Goal: Task Accomplishment & Management: Complete application form

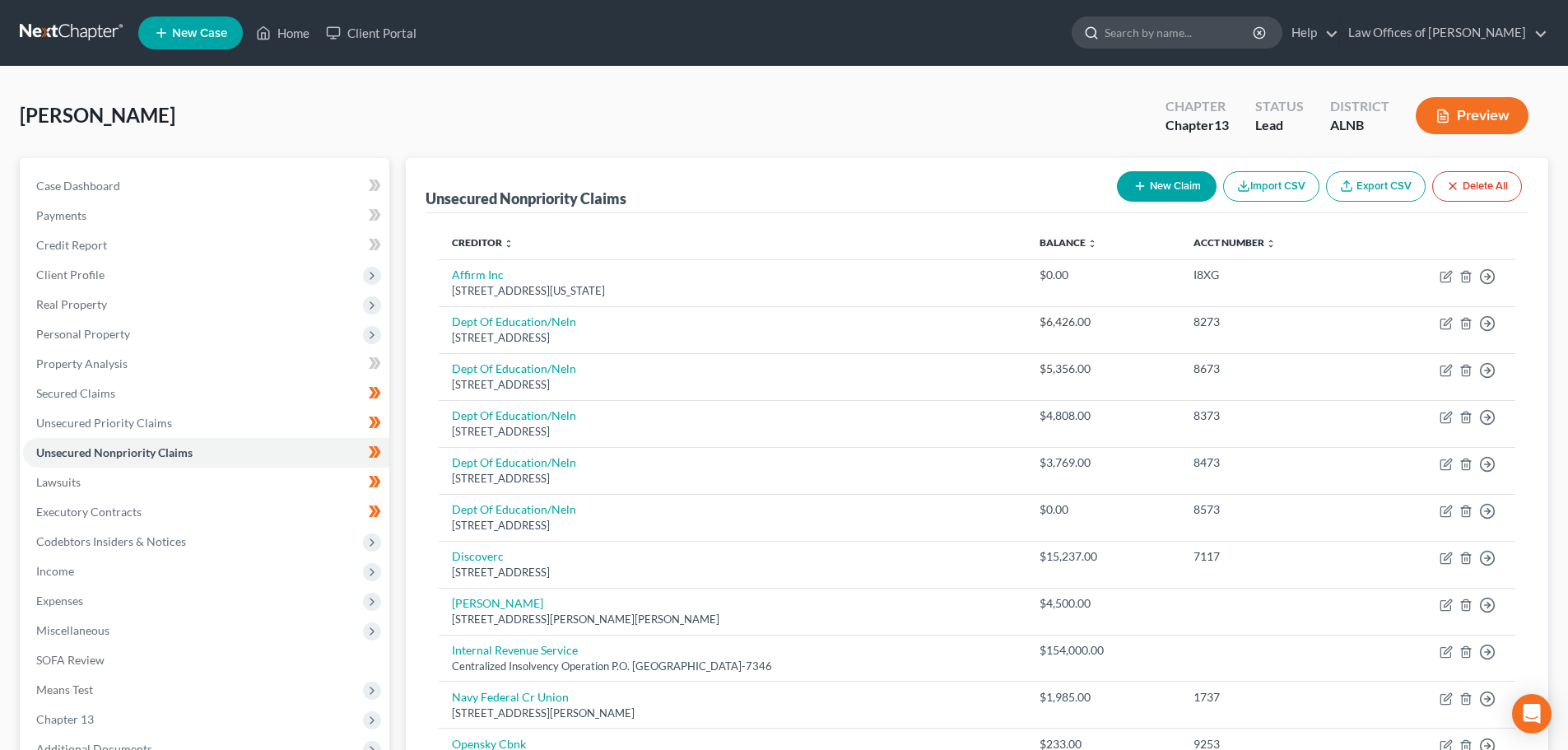
click at [1233, 40] on input "search" at bounding box center [1179, 32] width 151 height 30
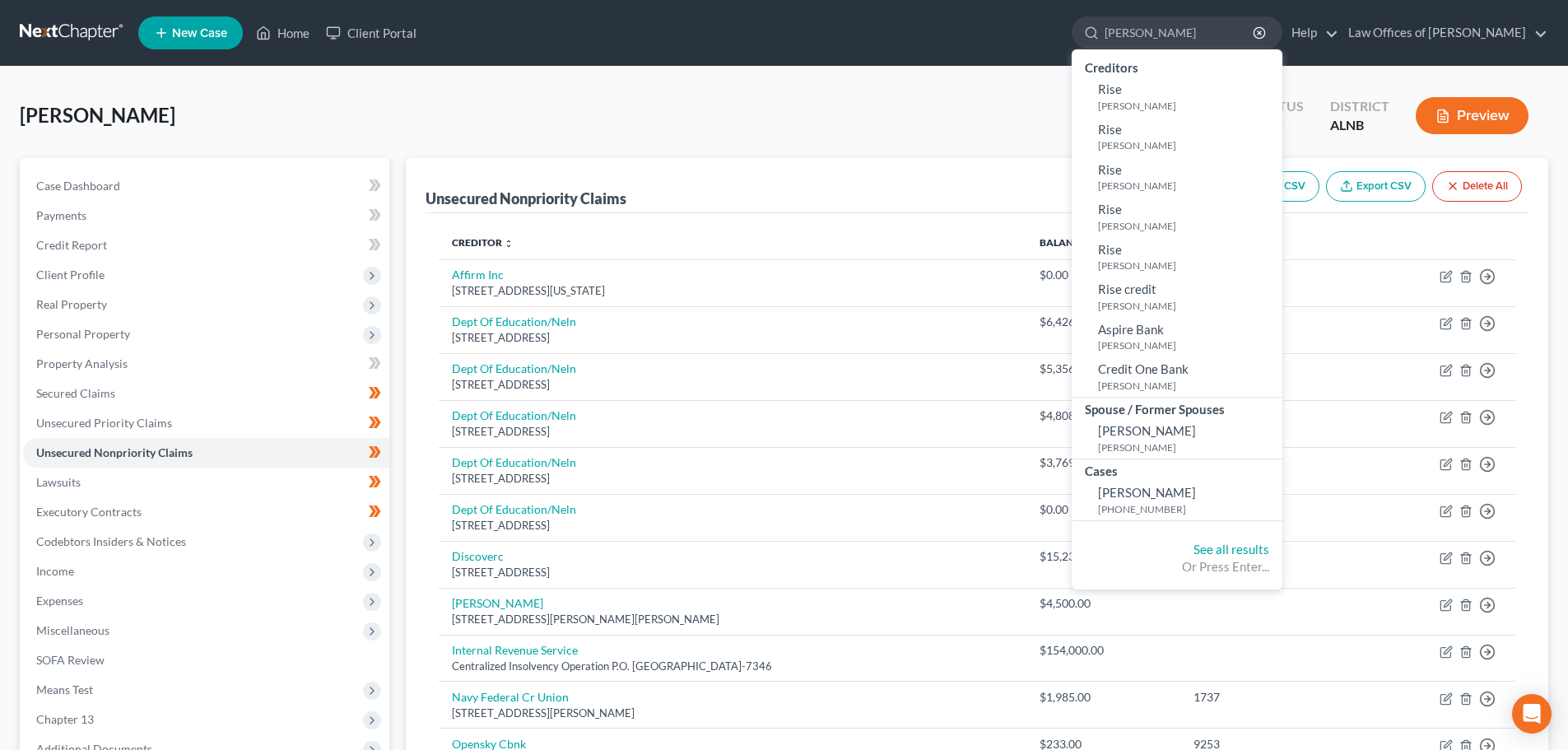
type input "[PERSON_NAME]"
click at [794, 12] on ul "New Case Home Client Portal [PERSON_NAME] - No Result - Creditors [PERSON_NAME]…" at bounding box center [844, 32] width 1410 height 43
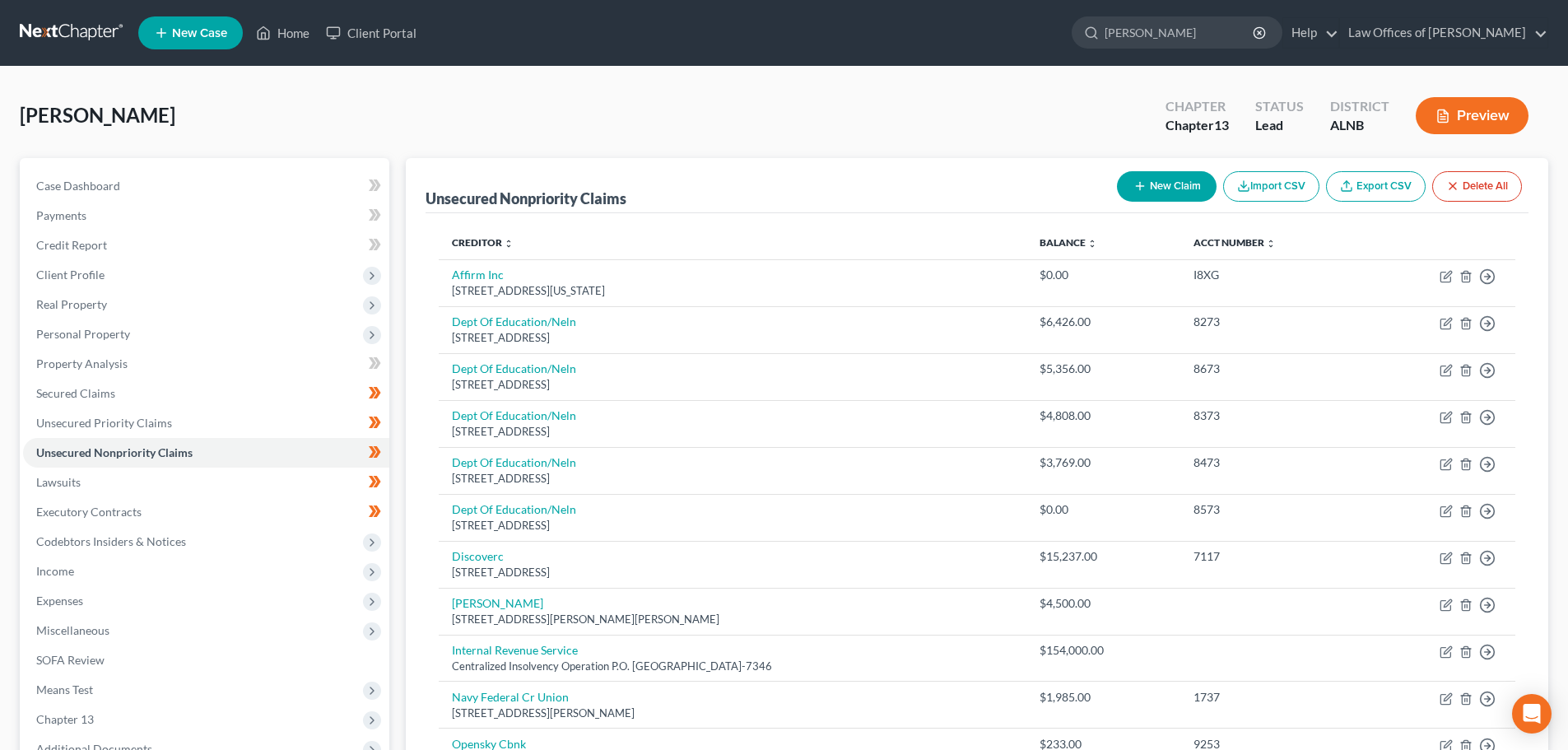
click at [218, 30] on span "New Case" at bounding box center [200, 33] width 55 height 12
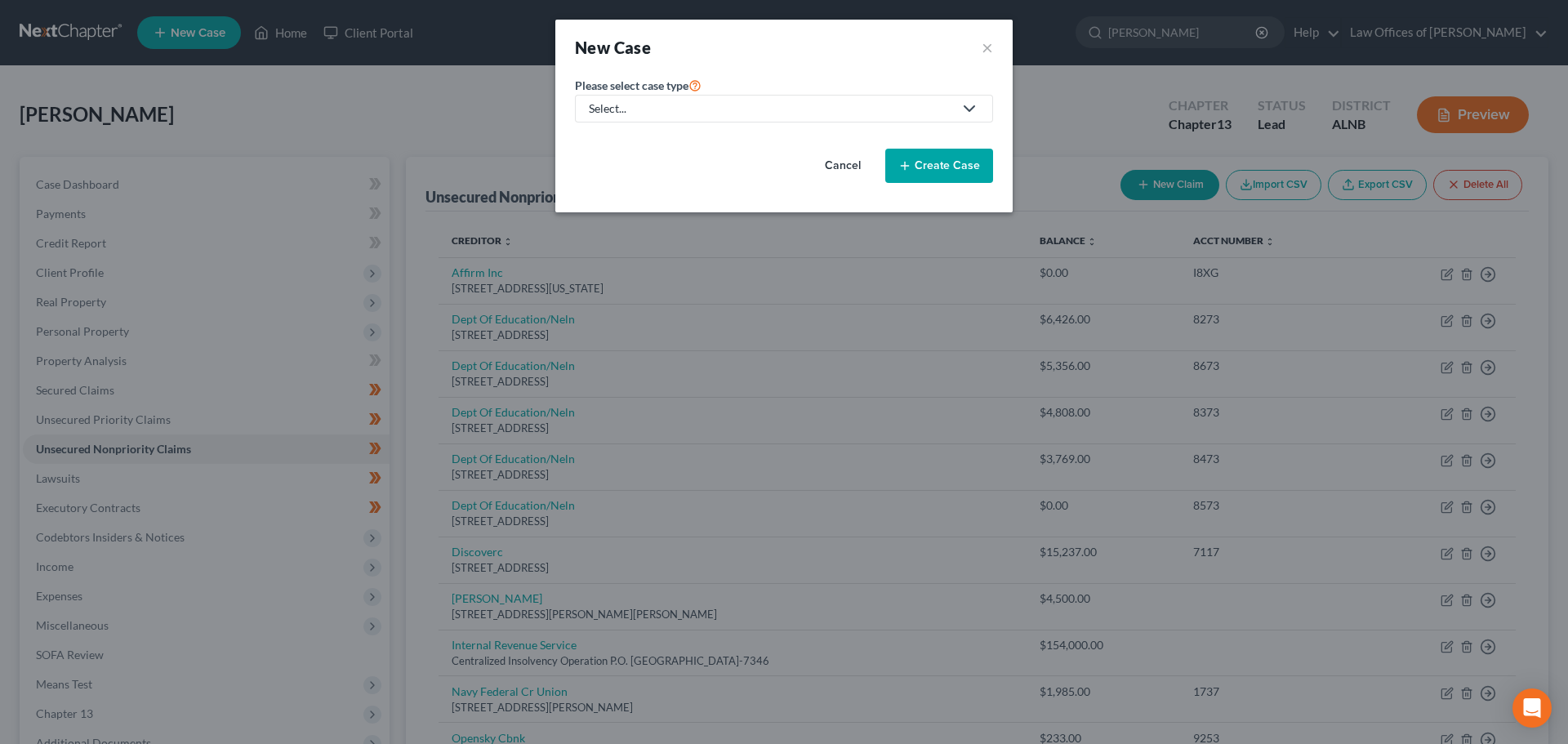
click at [943, 109] on div "Select..." at bounding box center [771, 108] width 364 height 16
click at [646, 141] on div "Bankruptcy" at bounding box center [619, 141] width 58 height 16
select select "1"
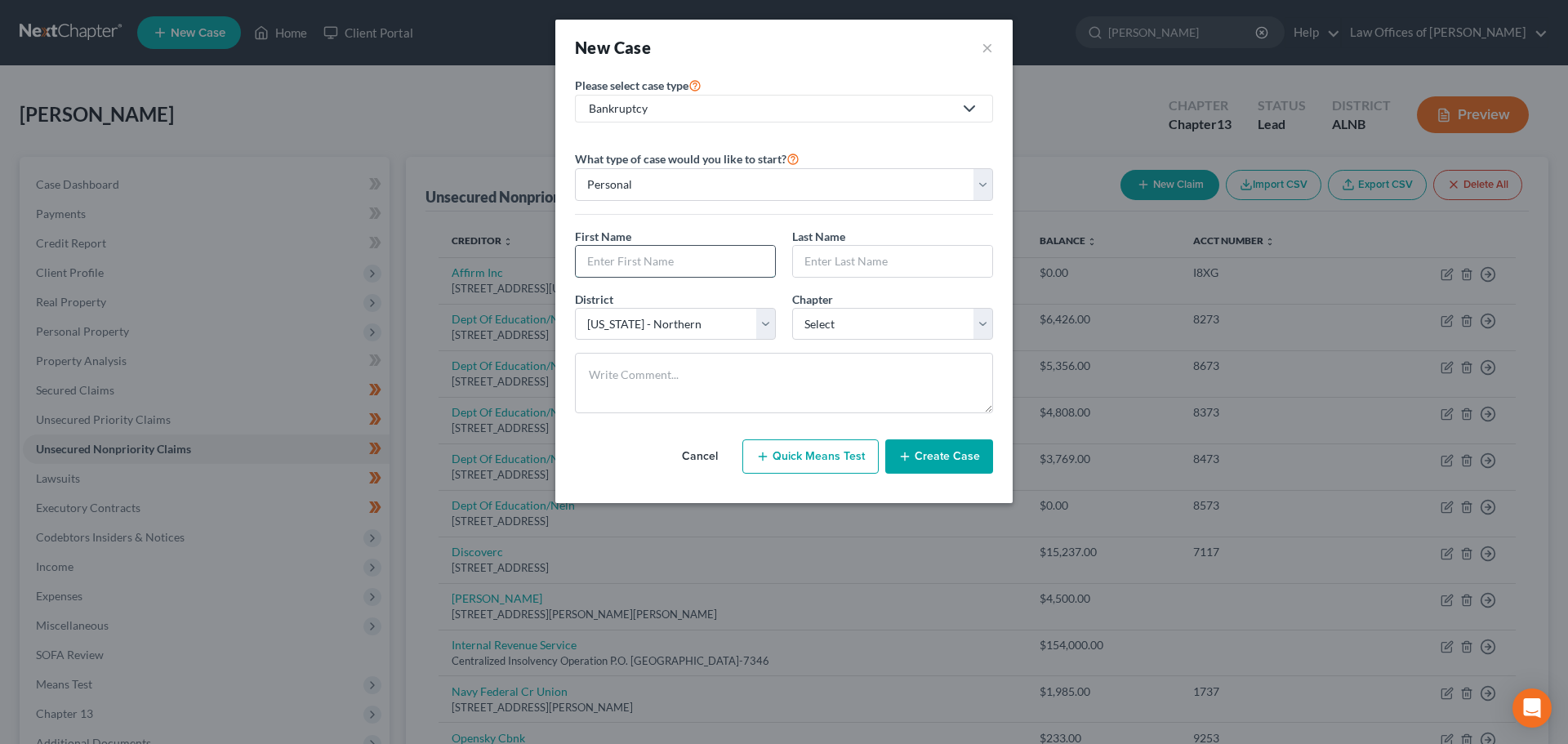
click at [749, 259] on input "text" at bounding box center [675, 261] width 199 height 31
type input "[PERSON_NAME]"
click at [978, 325] on select "Select 7 11 12 13" at bounding box center [892, 324] width 201 height 33
select select "3"
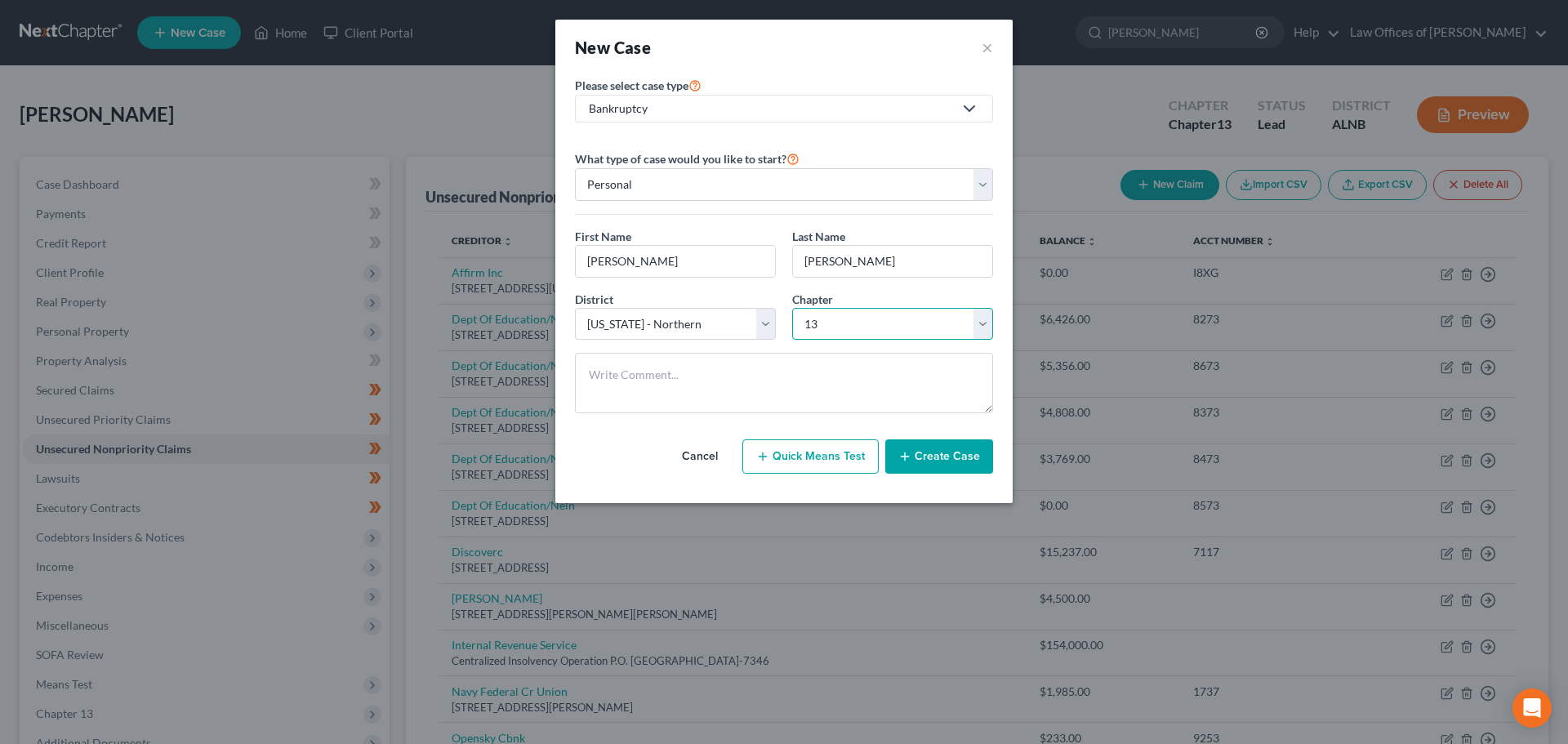
click at [792, 308] on select "Select 7 11 12 13" at bounding box center [892, 324] width 201 height 33
click at [944, 452] on button "Create Case" at bounding box center [939, 456] width 107 height 34
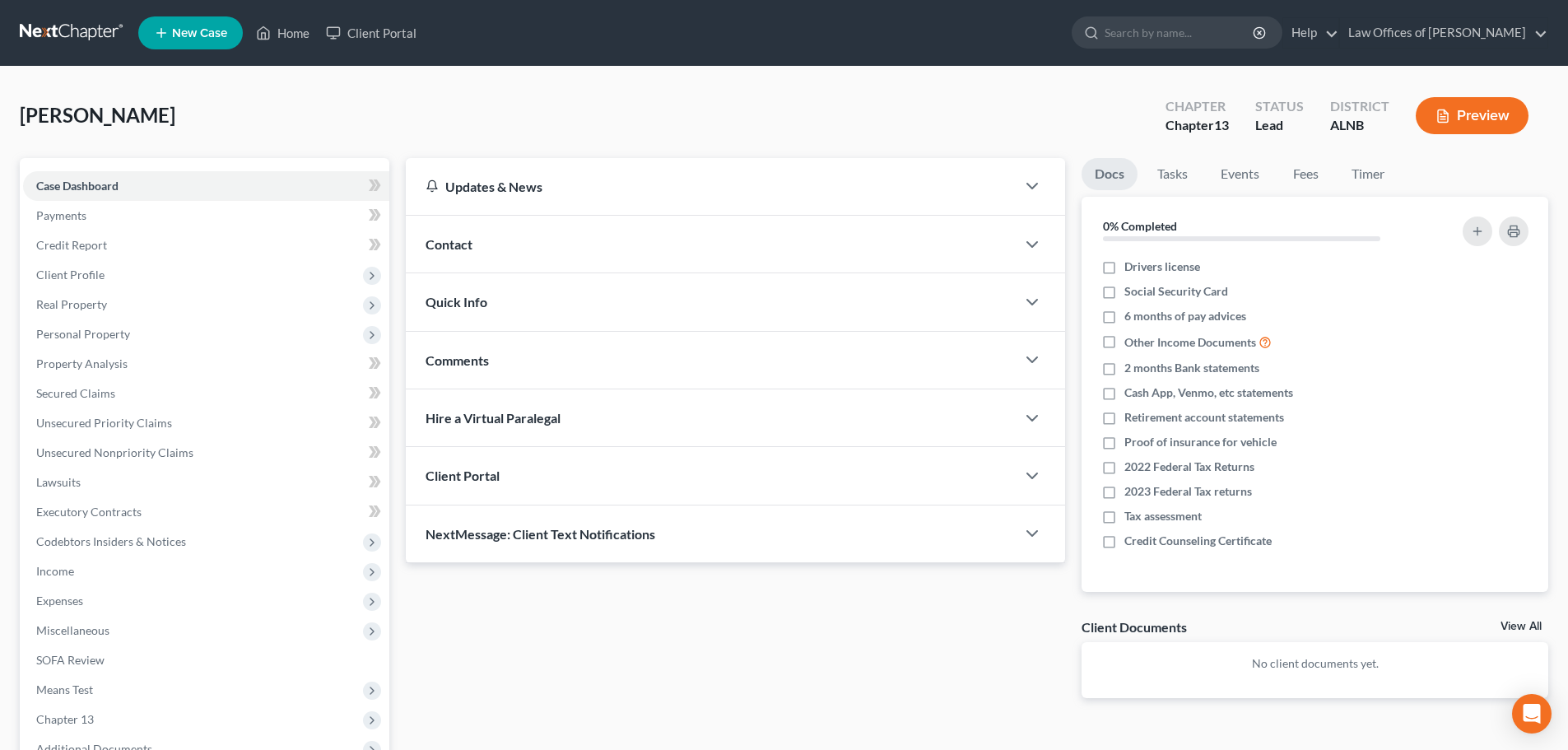
click at [1018, 241] on div at bounding box center [1041, 244] width 49 height 33
click at [1037, 244] on icon "button" at bounding box center [1032, 244] width 20 height 20
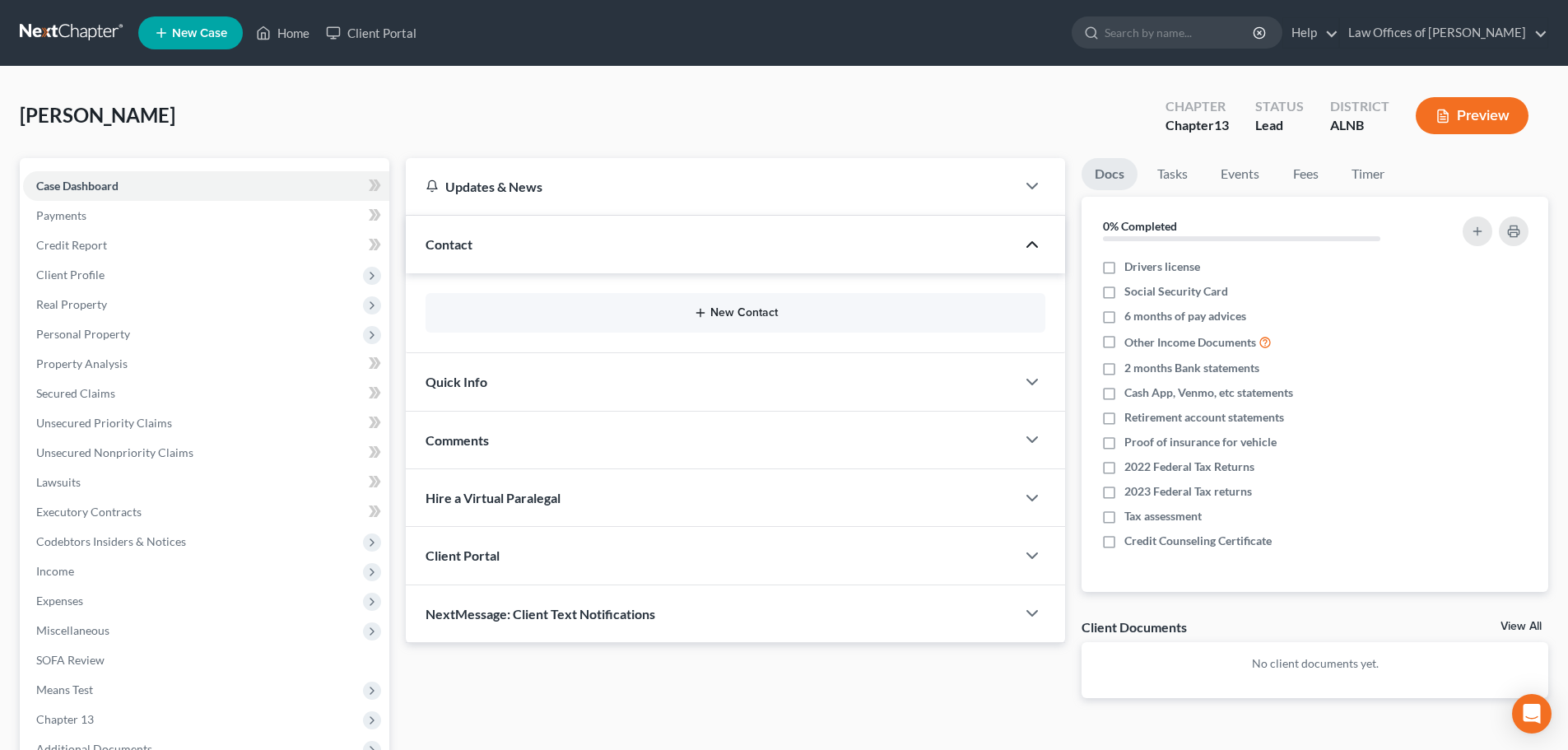
click at [755, 313] on button "New Contact" at bounding box center [736, 313] width 594 height 13
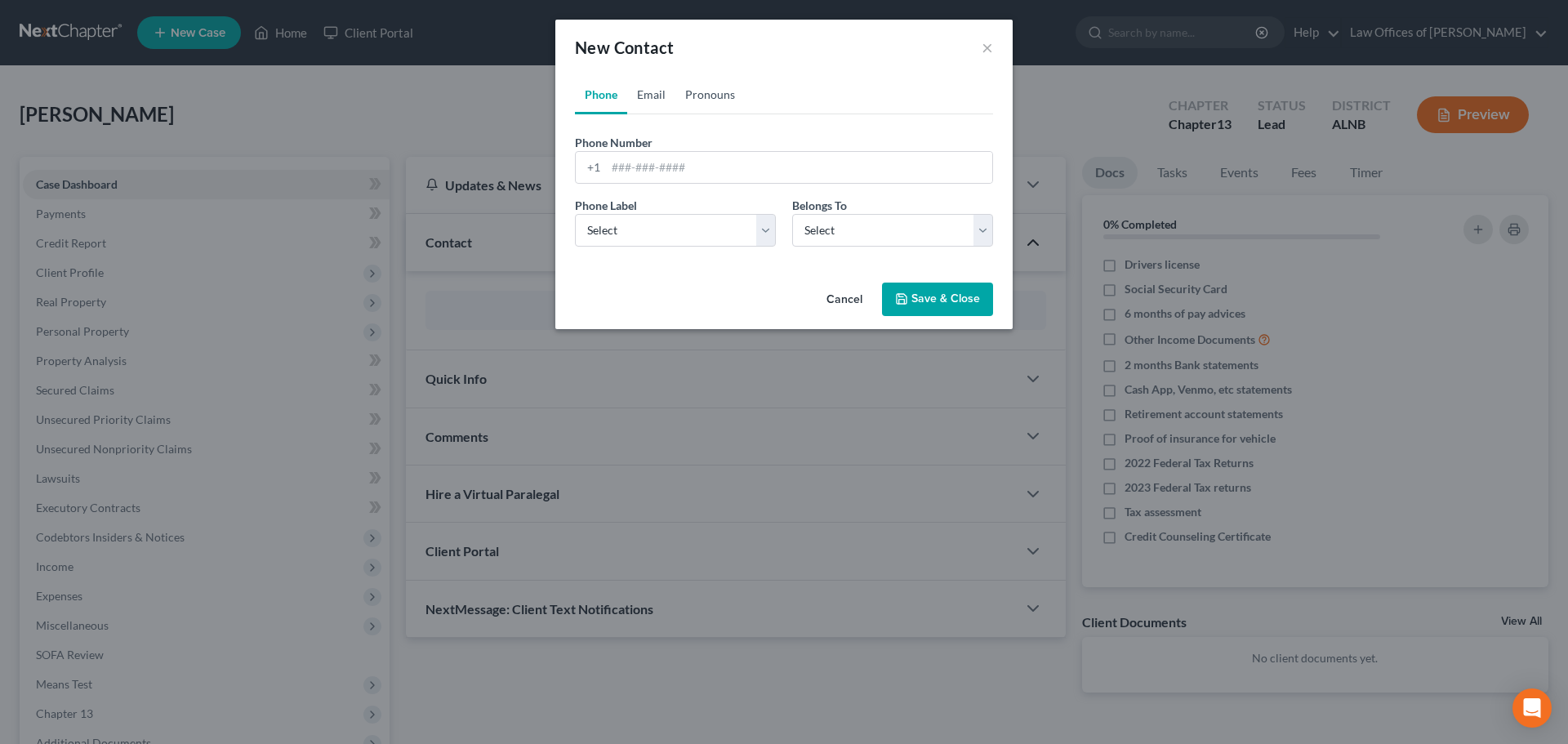
drag, startPoint x: 652, startPoint y: 95, endPoint x: 686, endPoint y: 94, distance: 34.0
click at [652, 94] on link "Email" at bounding box center [651, 95] width 48 height 40
click at [980, 235] on select "Select Client Other" at bounding box center [892, 230] width 201 height 33
select select "0"
click at [792, 214] on select "Select Client Other" at bounding box center [892, 230] width 201 height 33
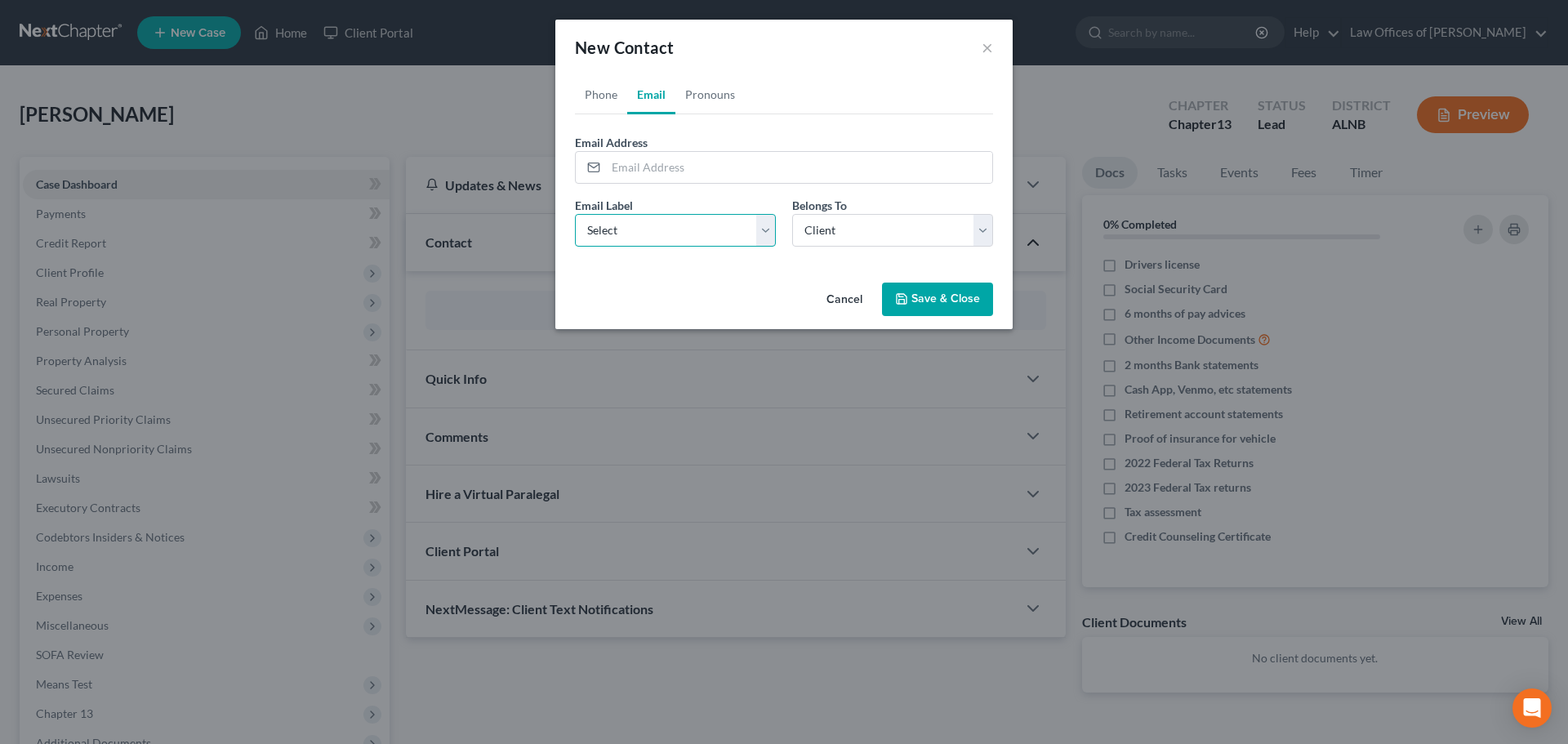
click at [760, 230] on select "Select Home Work Other" at bounding box center [675, 230] width 201 height 33
select select "0"
click at [575, 214] on select "Select Home Work Other" at bounding box center [675, 230] width 201 height 33
click at [880, 171] on input "email" at bounding box center [800, 167] width 387 height 31
type input "[EMAIL_ADDRESS][DOMAIN_NAME]"
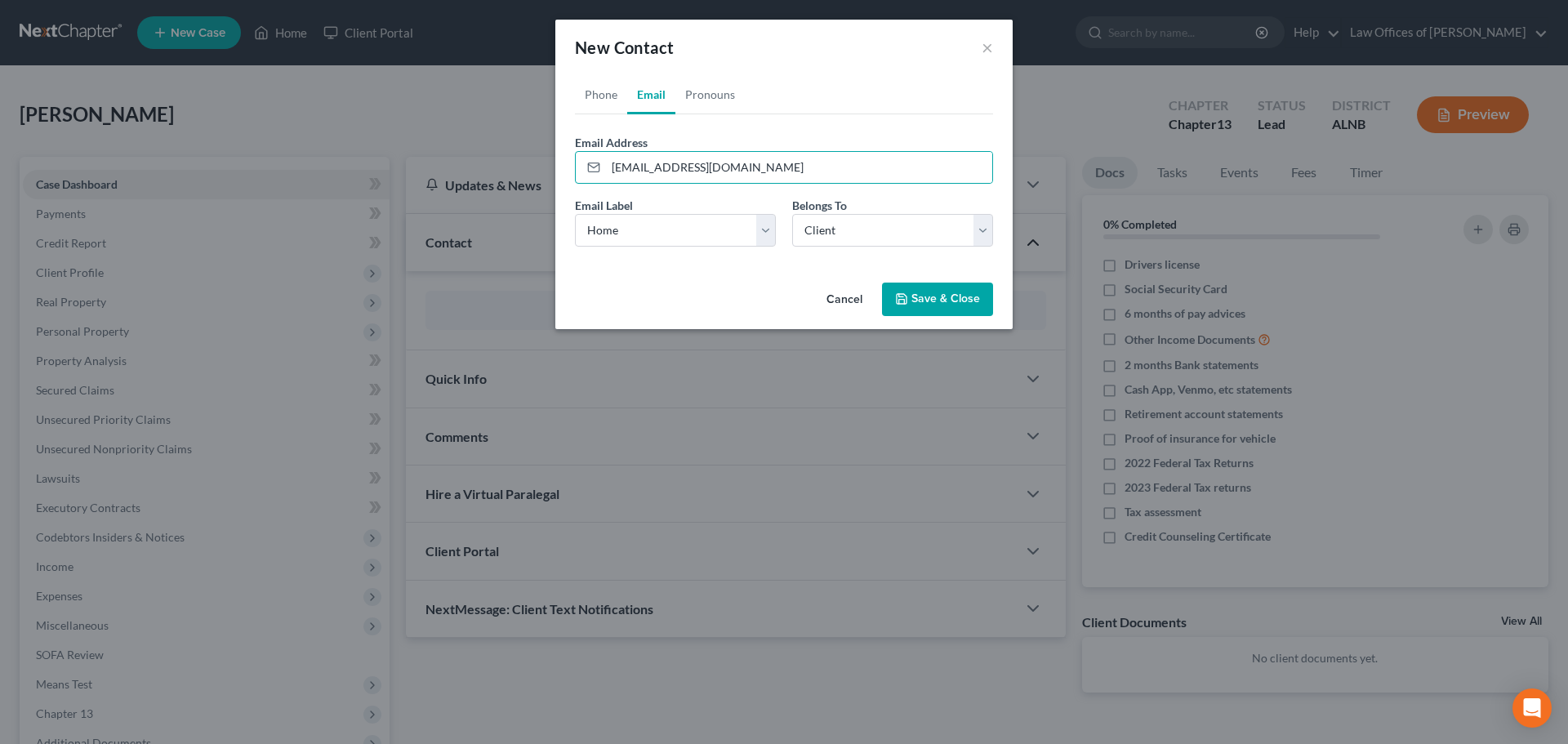
click at [888, 84] on ul "Phone Email Pronouns" at bounding box center [784, 95] width 418 height 40
click at [965, 299] on button "Save & Close" at bounding box center [937, 300] width 111 height 34
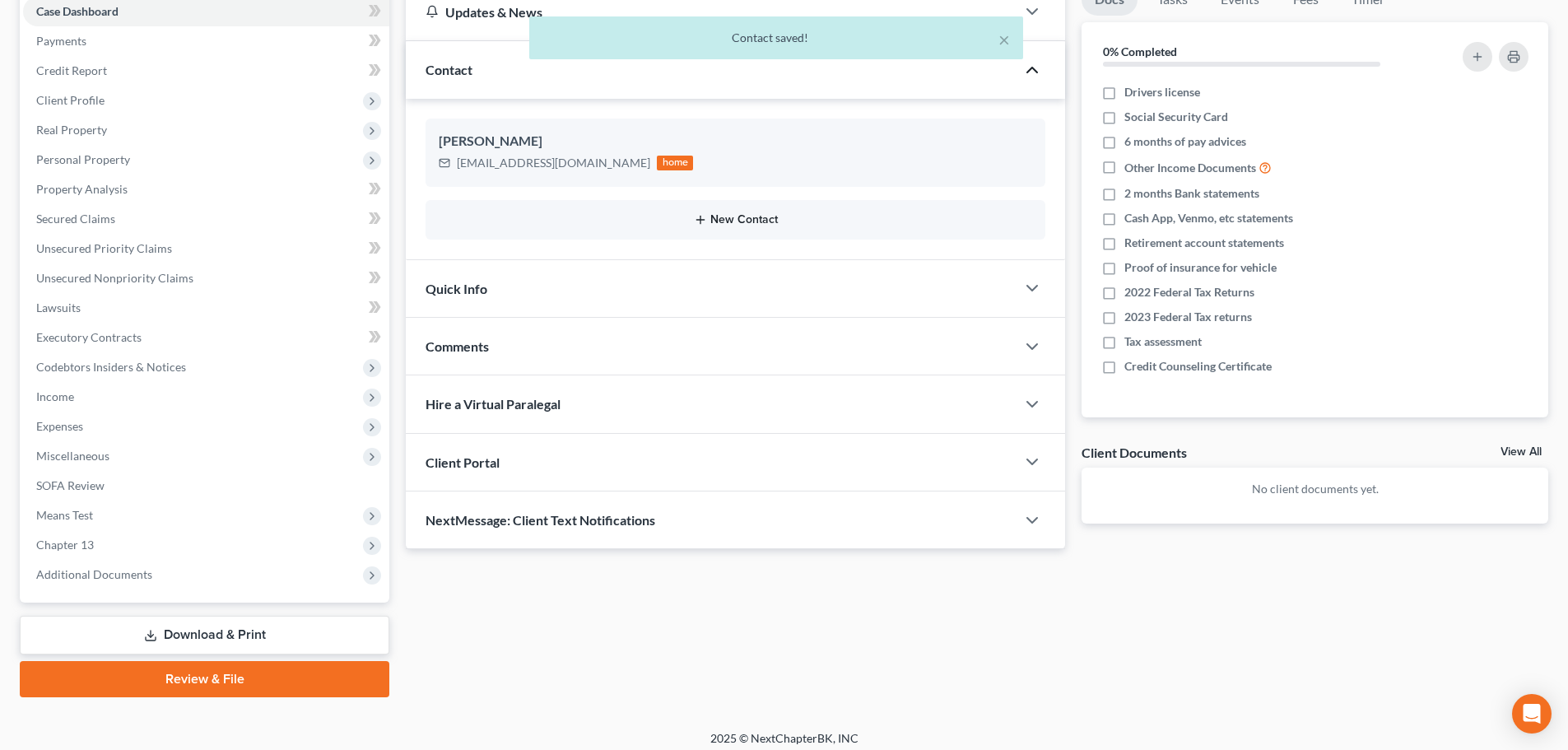
scroll to position [184, 0]
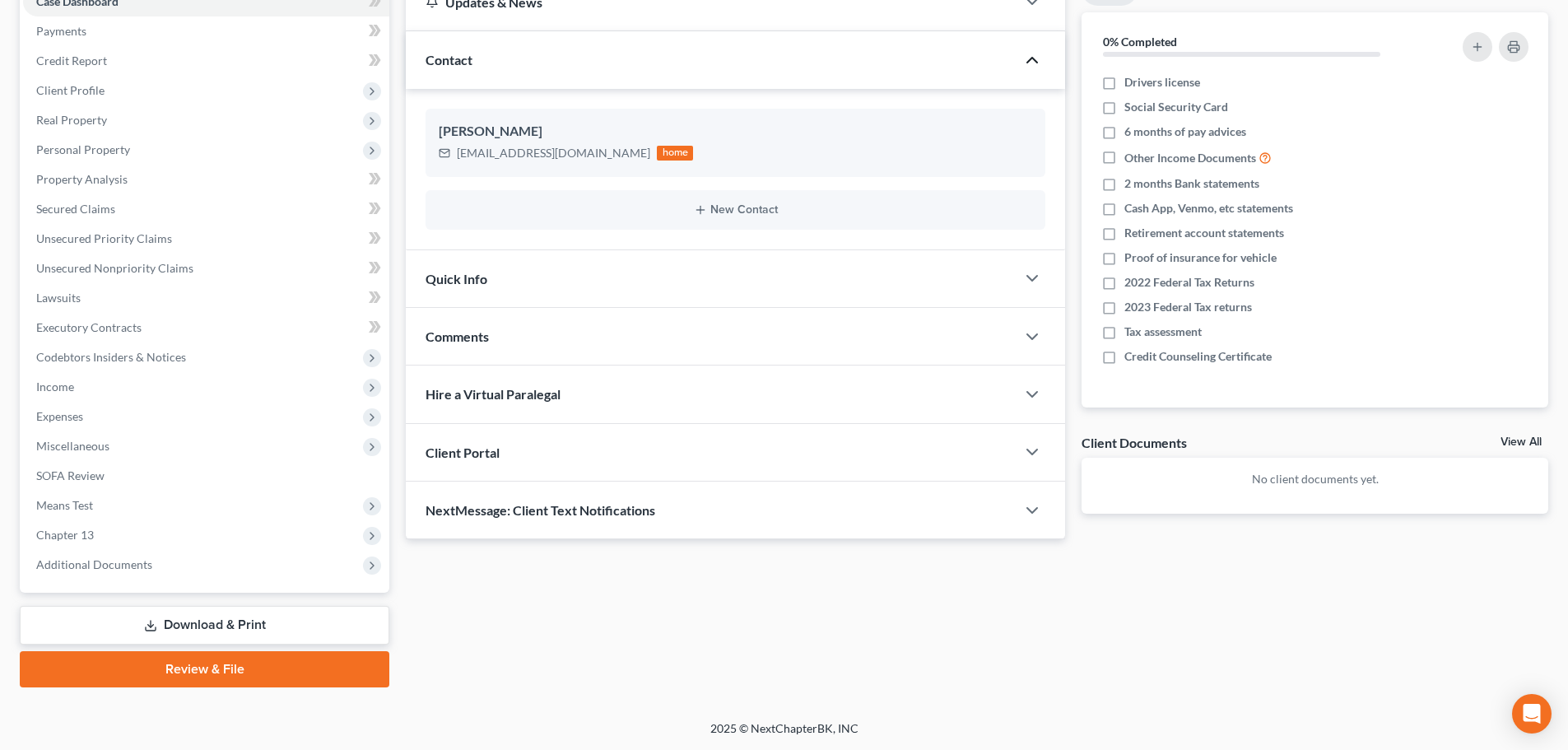
click at [1008, 449] on div "Client Portal" at bounding box center [711, 452] width 610 height 57
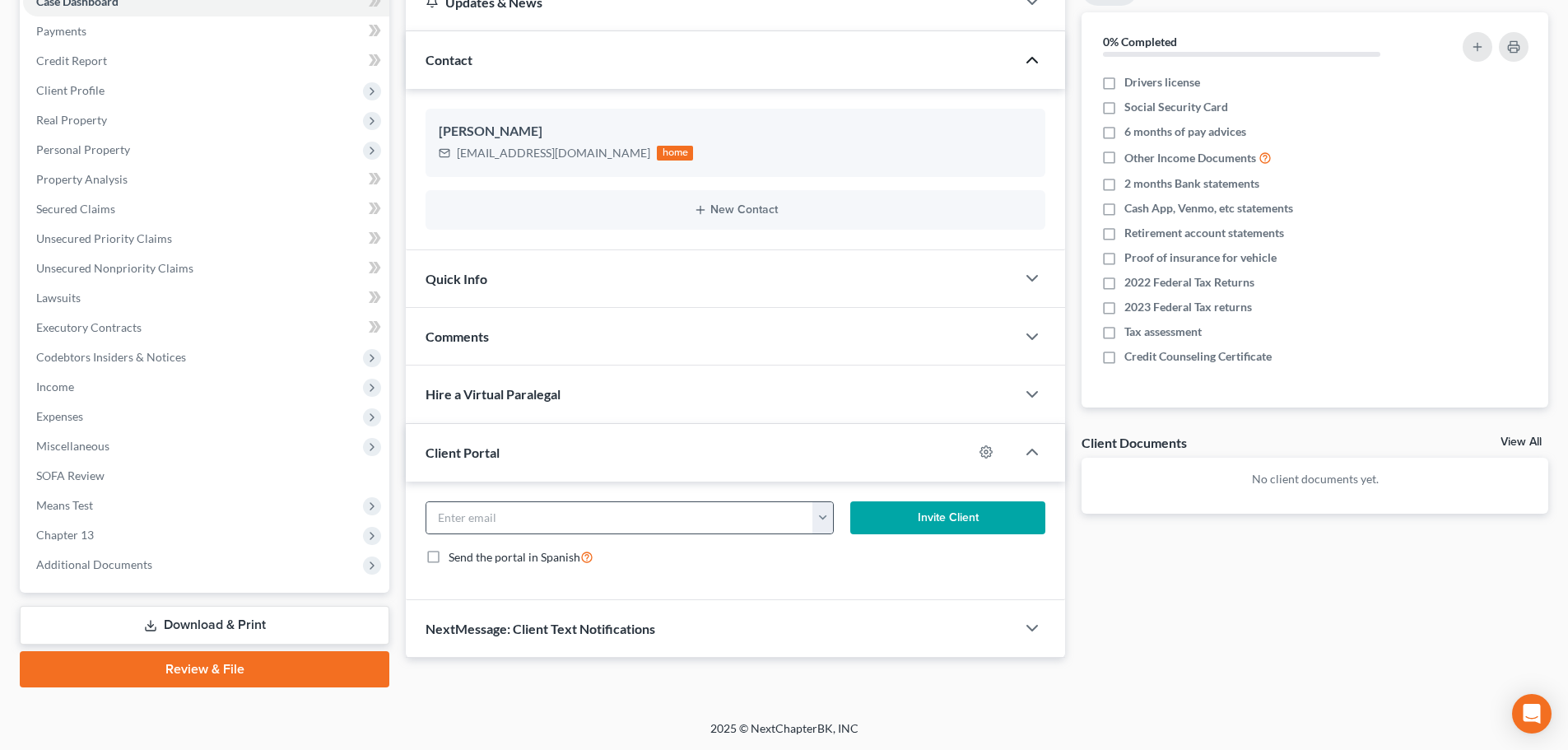
click at [821, 528] on button "button" at bounding box center [823, 517] width 21 height 31
drag, startPoint x: 853, startPoint y: 560, endPoint x: 928, endPoint y: 538, distance: 78.2
click at [853, 559] on link "[EMAIL_ADDRESS][DOMAIN_NAME]" at bounding box center [925, 553] width 224 height 28
type input "[EMAIL_ADDRESS][DOMAIN_NAME]"
click at [962, 520] on button "Invite Client" at bounding box center [948, 518] width 196 height 33
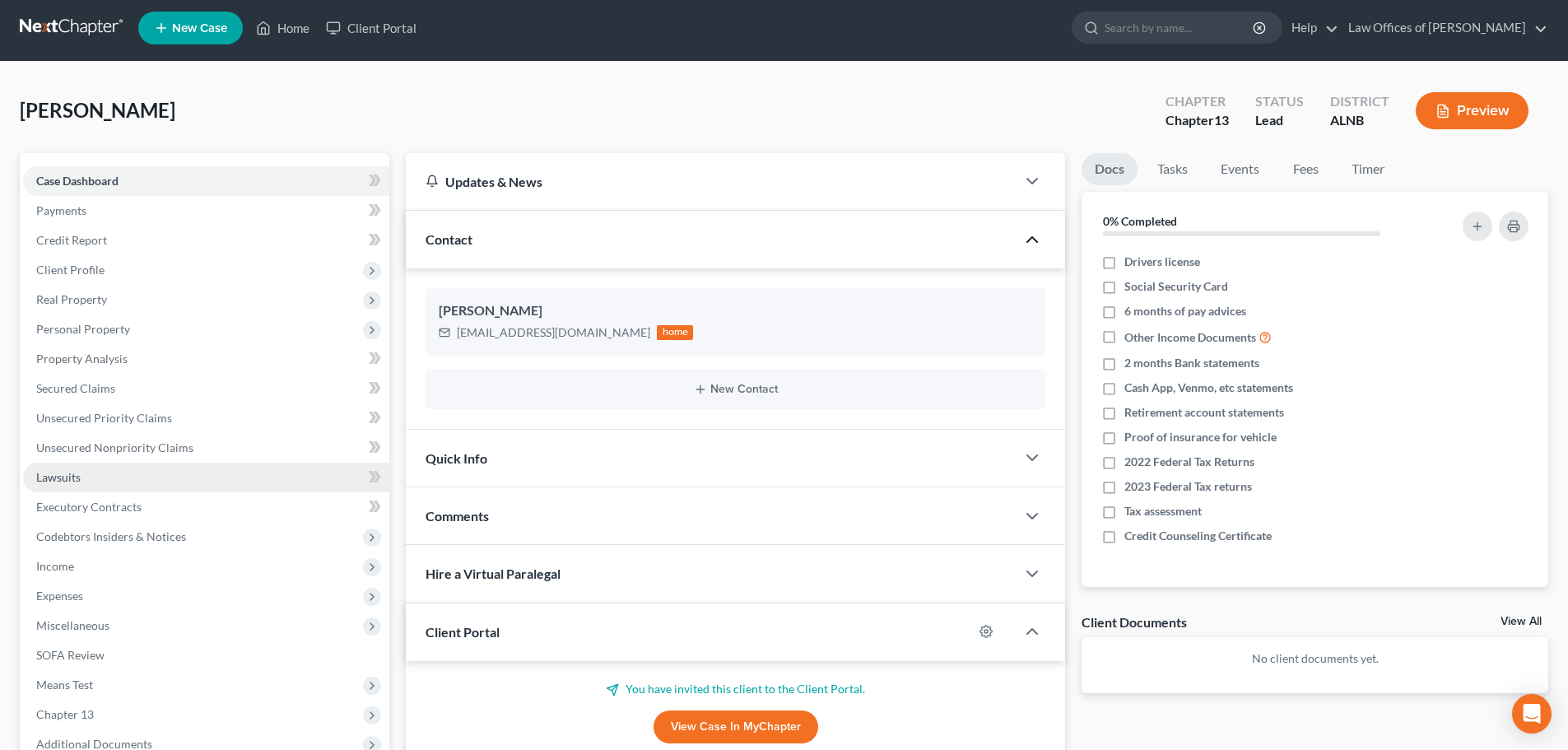
scroll to position [0, 0]
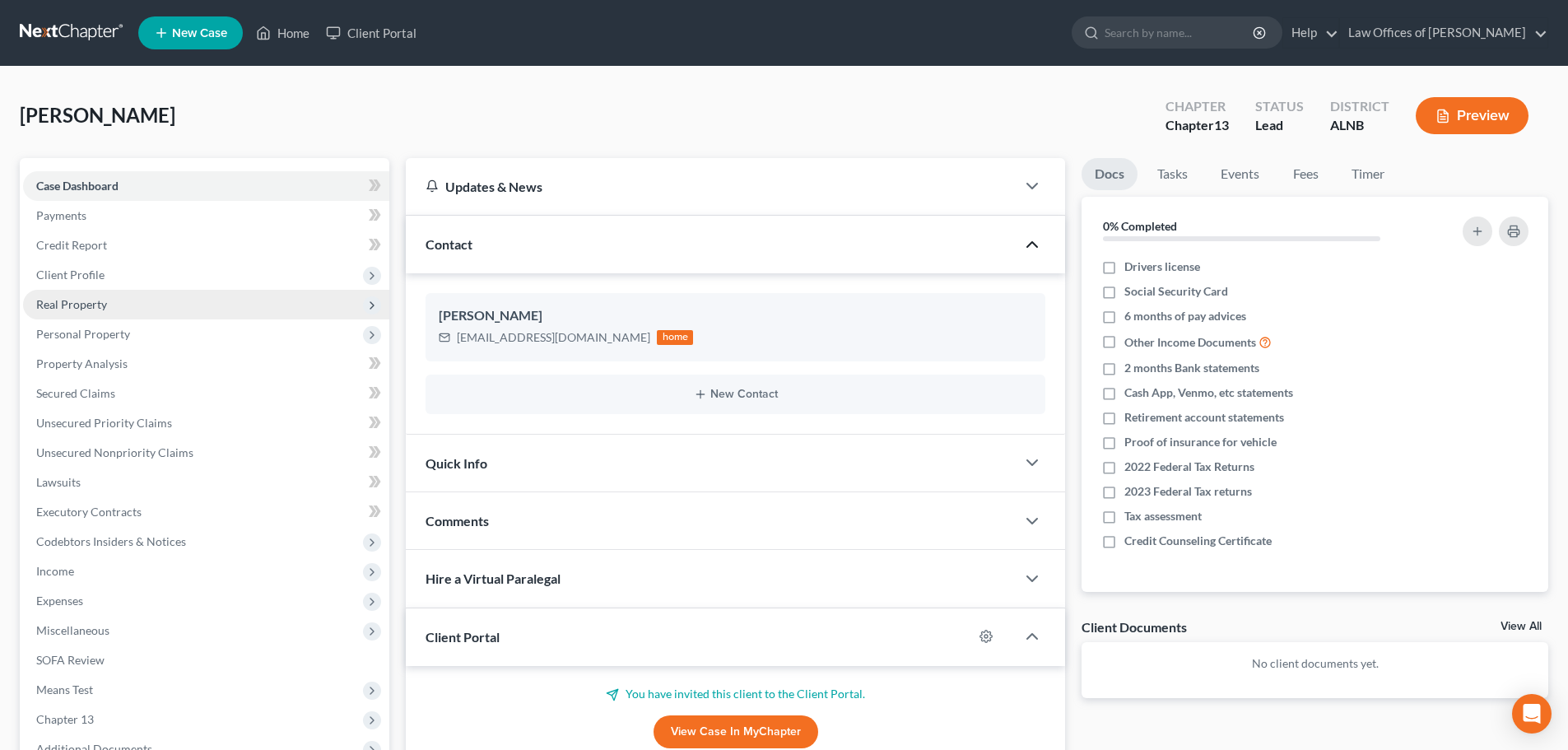
click at [114, 306] on span "Real Property" at bounding box center [205, 304] width 366 height 29
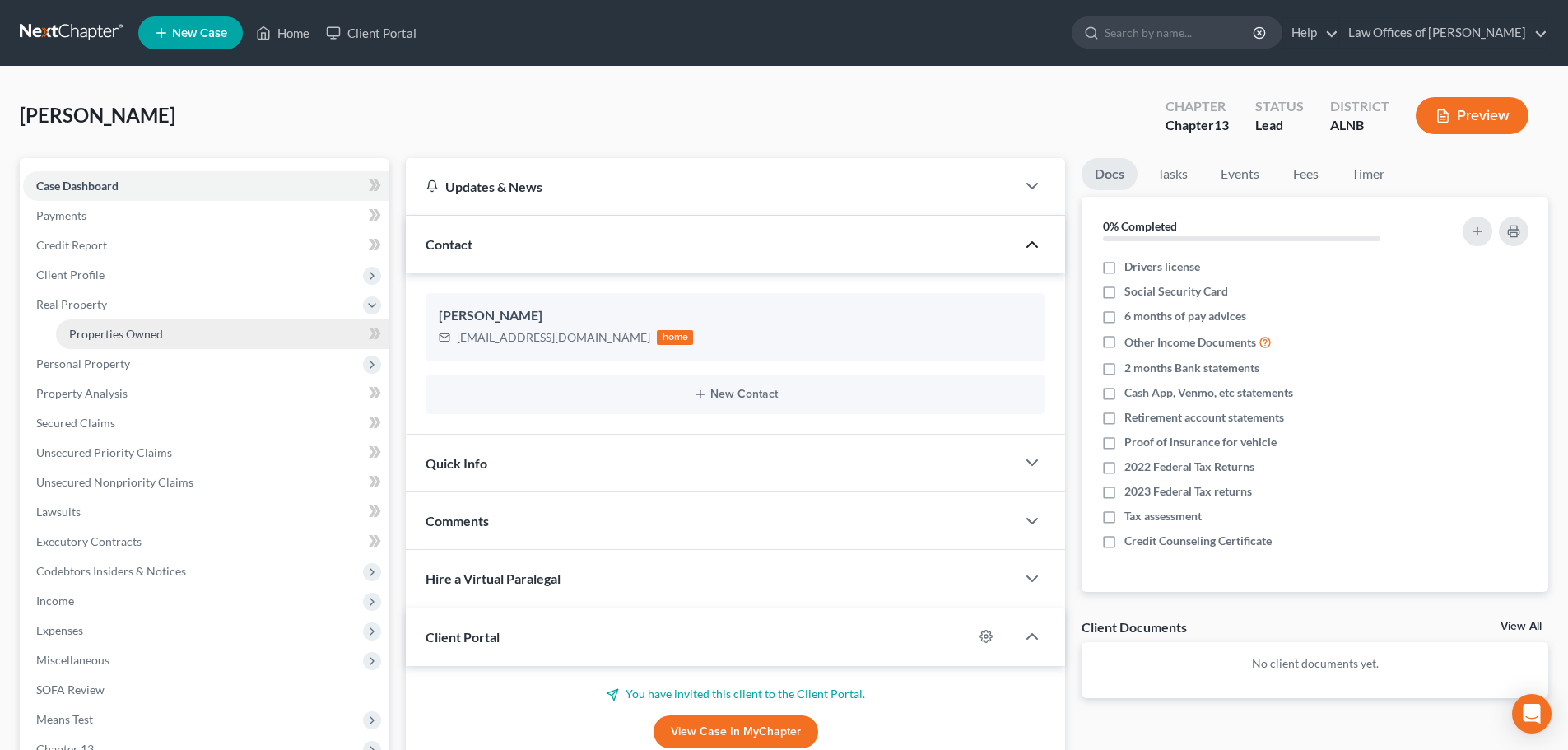
click at [131, 333] on span "Properties Owned" at bounding box center [116, 334] width 94 height 14
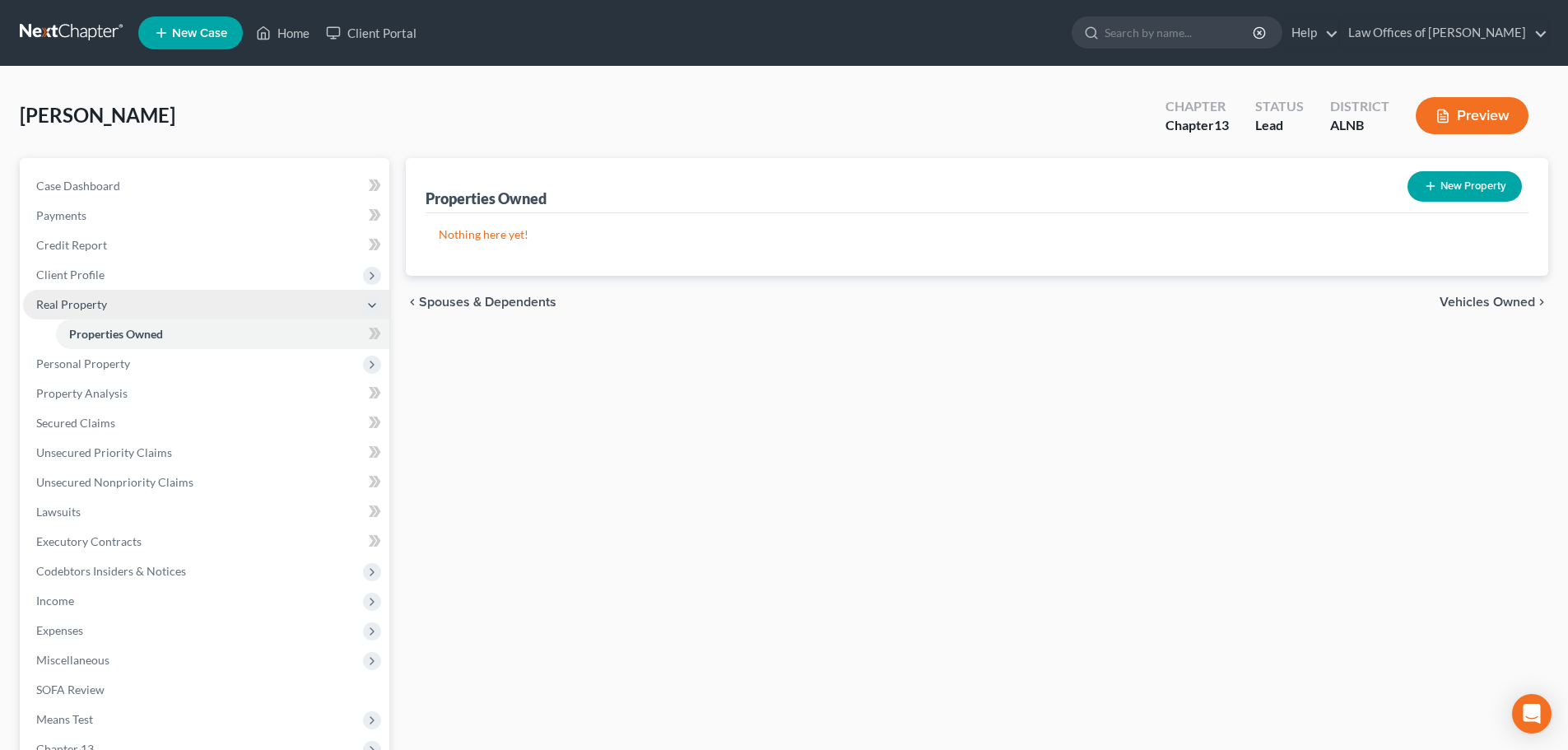
click at [368, 305] on icon at bounding box center [373, 305] width 13 height 13
click at [350, 336] on span "Personal Property" at bounding box center [205, 334] width 366 height 29
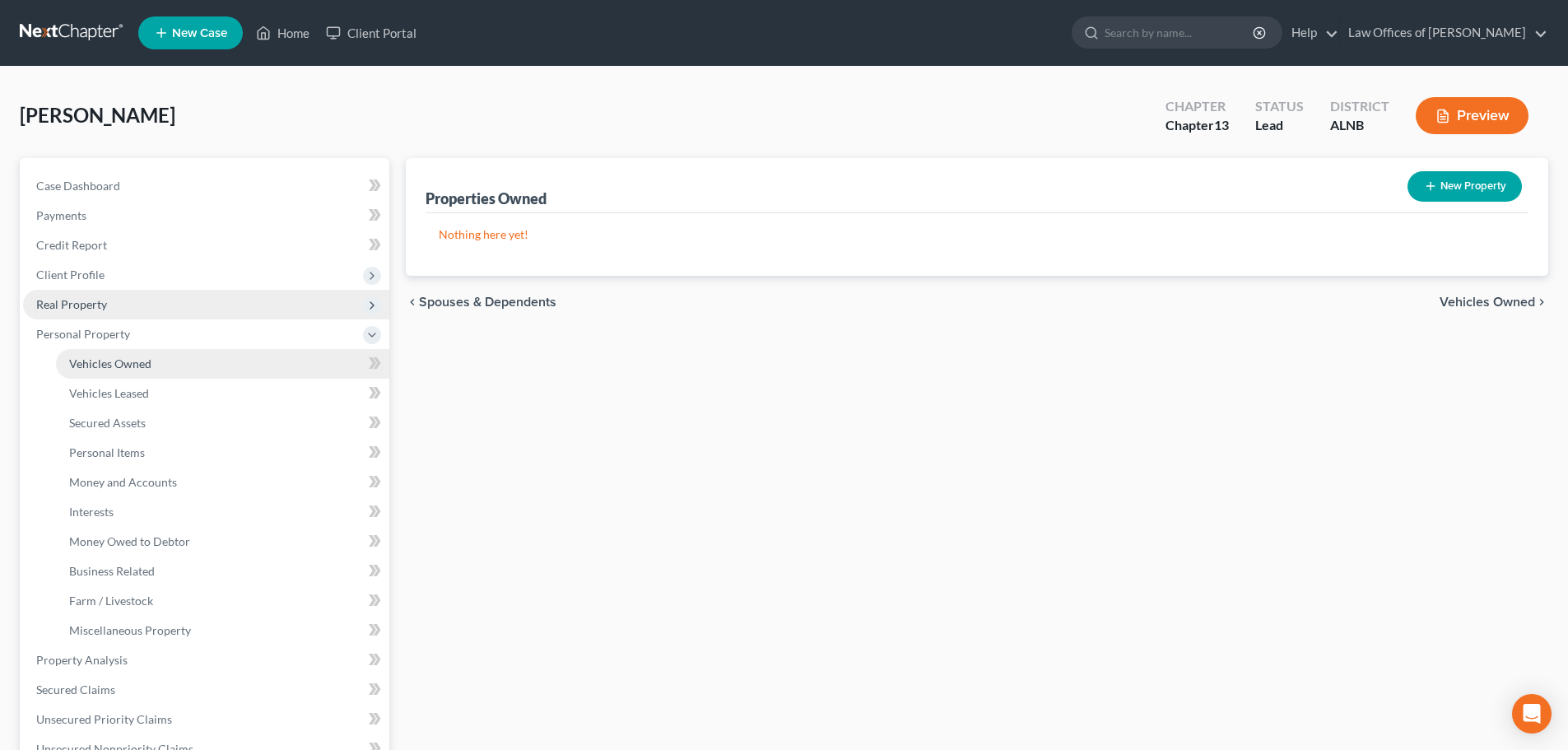
click at [331, 368] on link "Vehicles Owned" at bounding box center [222, 363] width 334 height 29
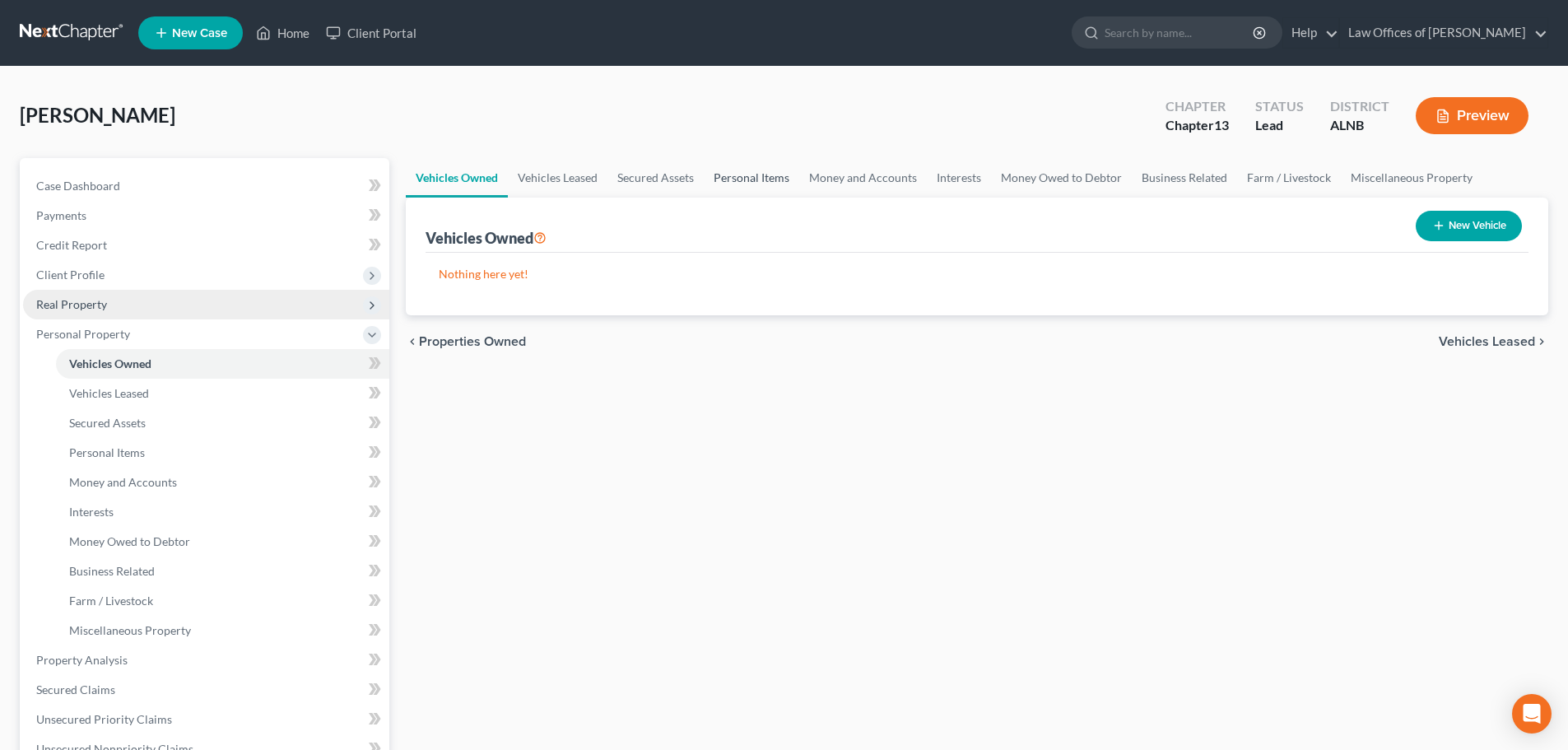
click at [730, 176] on link "Personal Items" at bounding box center [752, 178] width 95 height 40
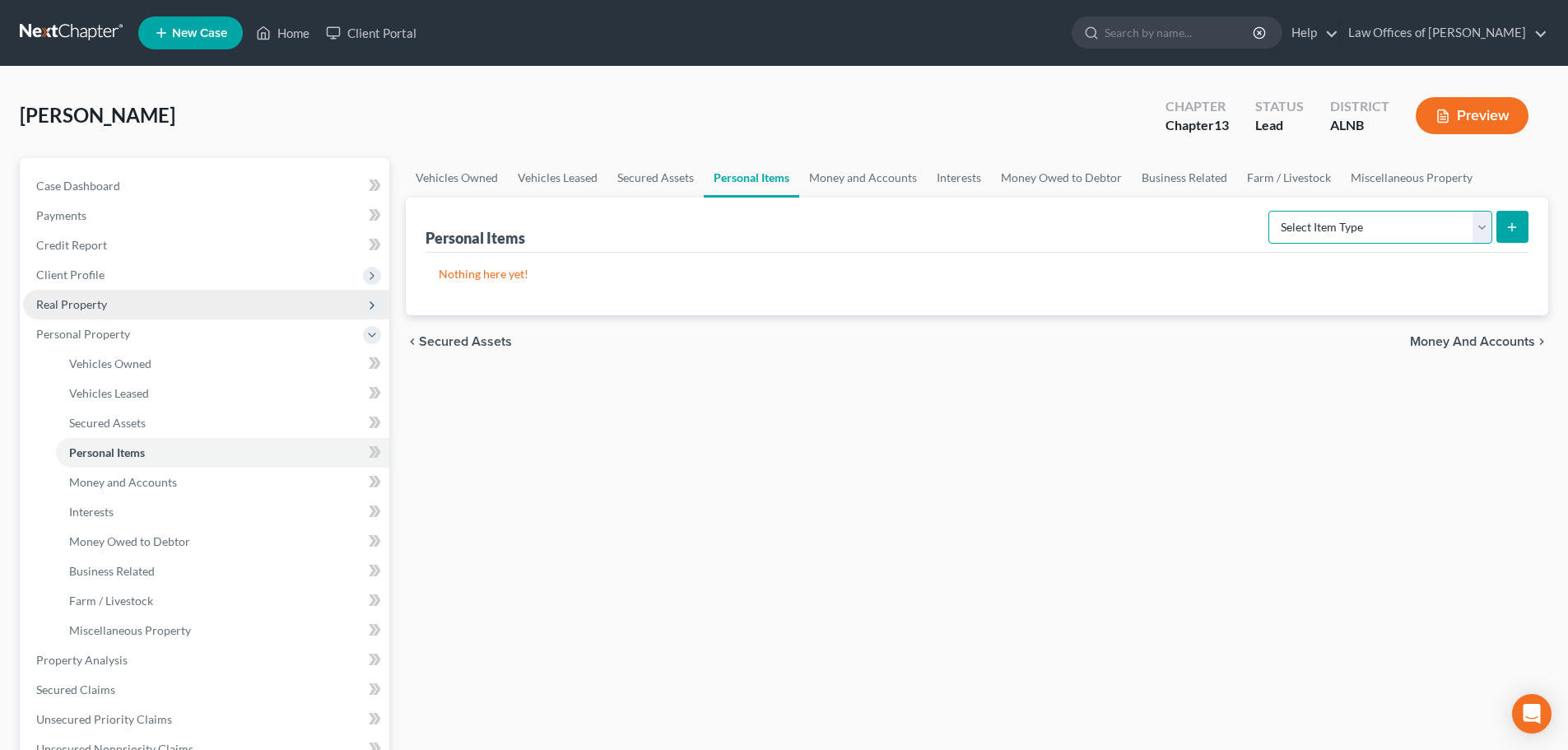
click at [1484, 231] on select "Select Item Type Clothing (A/B: 11) Collectibles Of Value (A/B: 8) Electronics …" at bounding box center [1381, 227] width 224 height 33
click at [1479, 234] on select "Select Item Type Clothing (A/B: 11) Collectibles Of Value (A/B: 8) Electronics …" at bounding box center [1381, 227] width 224 height 33
click at [373, 338] on icon at bounding box center [373, 336] width 13 height 13
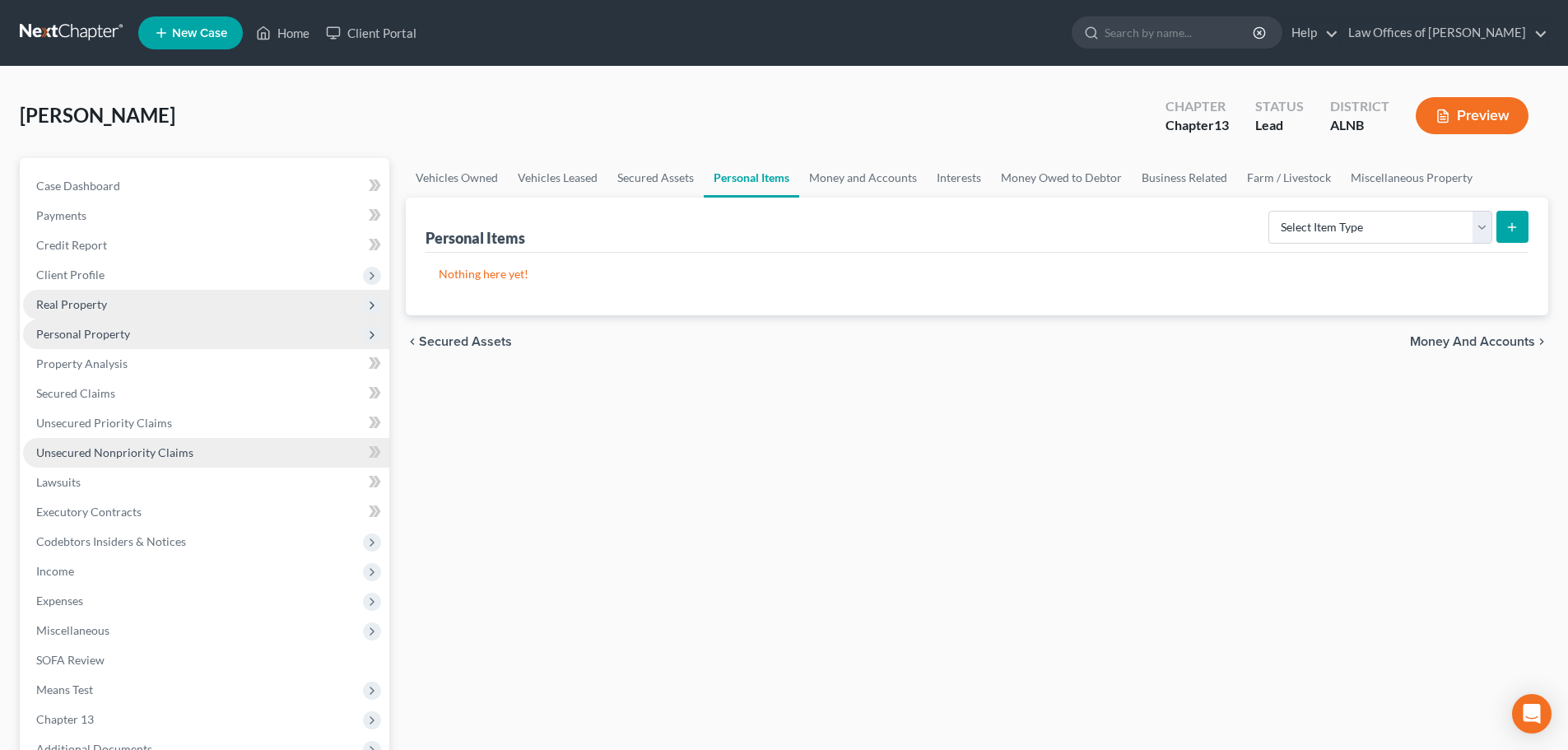
click at [169, 452] on span "Unsecured Nonpriority Claims" at bounding box center [114, 452] width 157 height 14
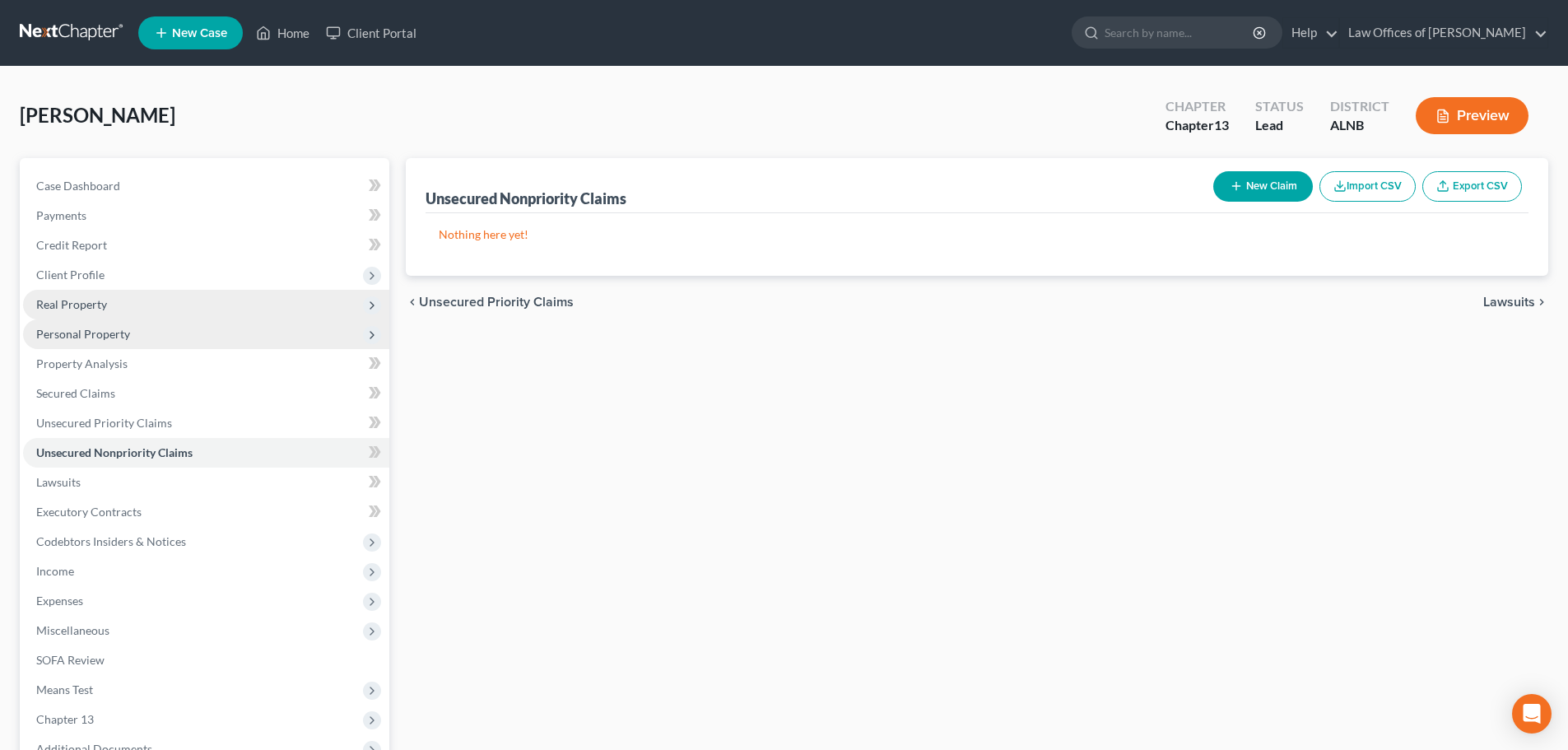
click at [1296, 185] on button "New Claim" at bounding box center [1263, 186] width 100 height 30
select select "0"
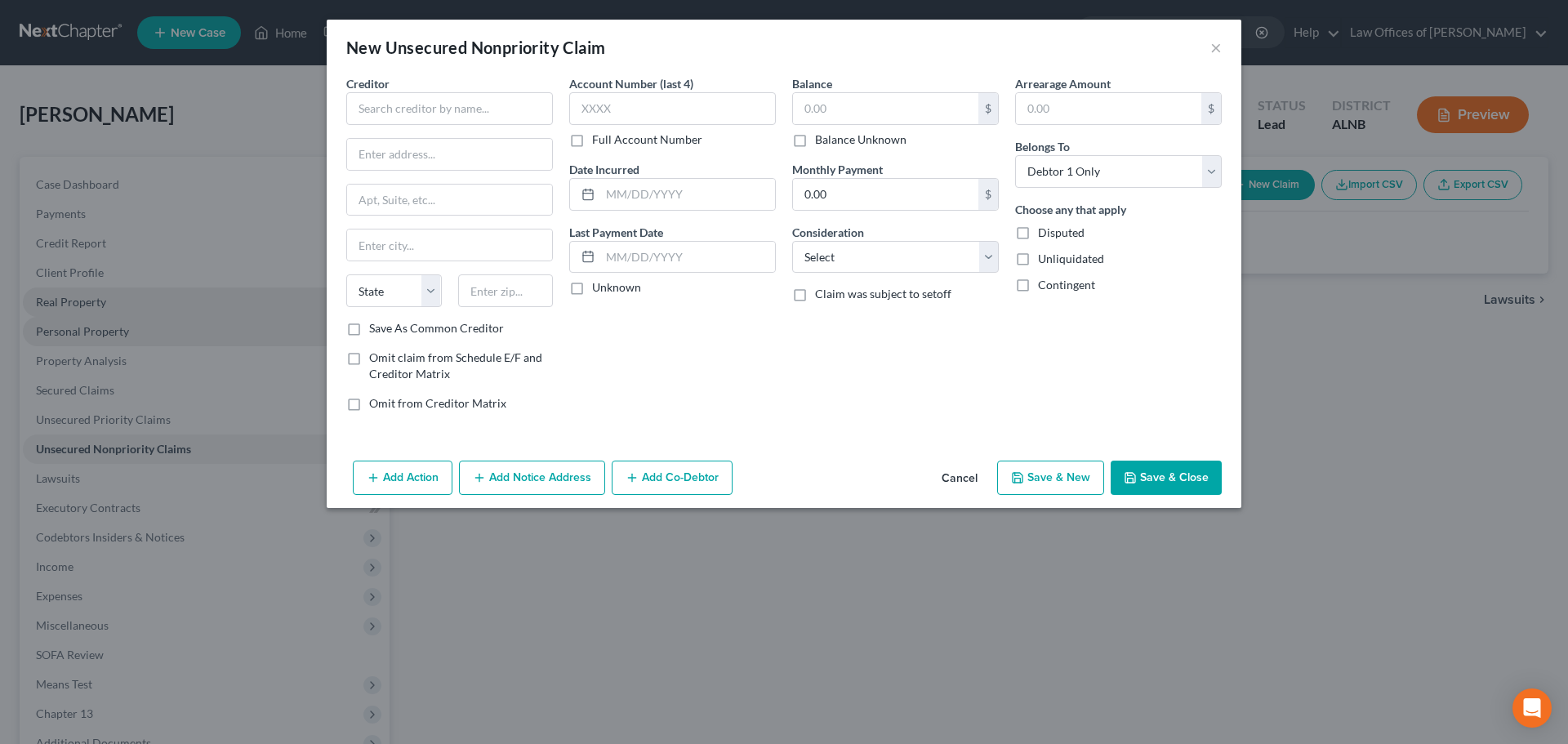
click at [962, 479] on button "Cancel" at bounding box center [960, 478] width 62 height 33
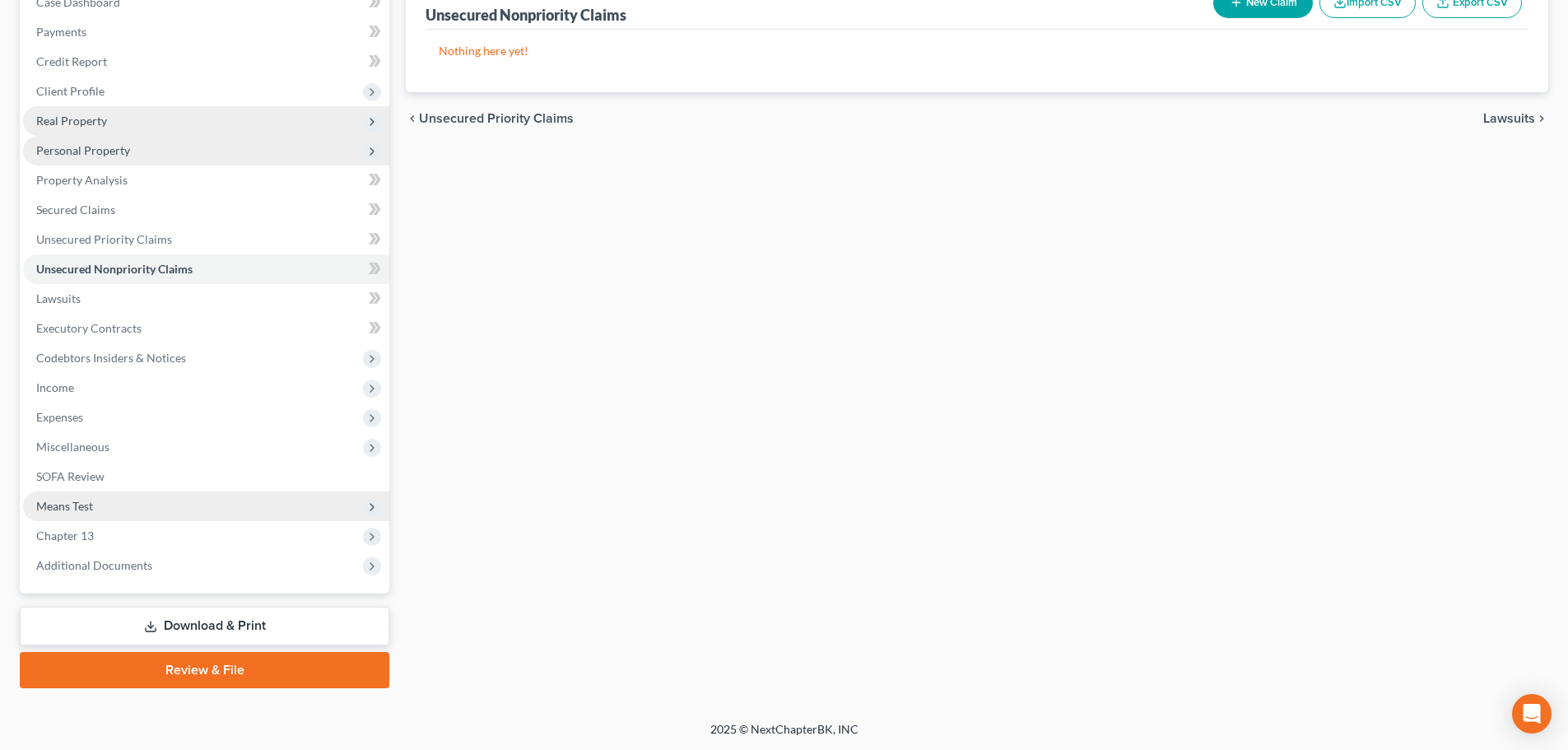
scroll to position [184, 0]
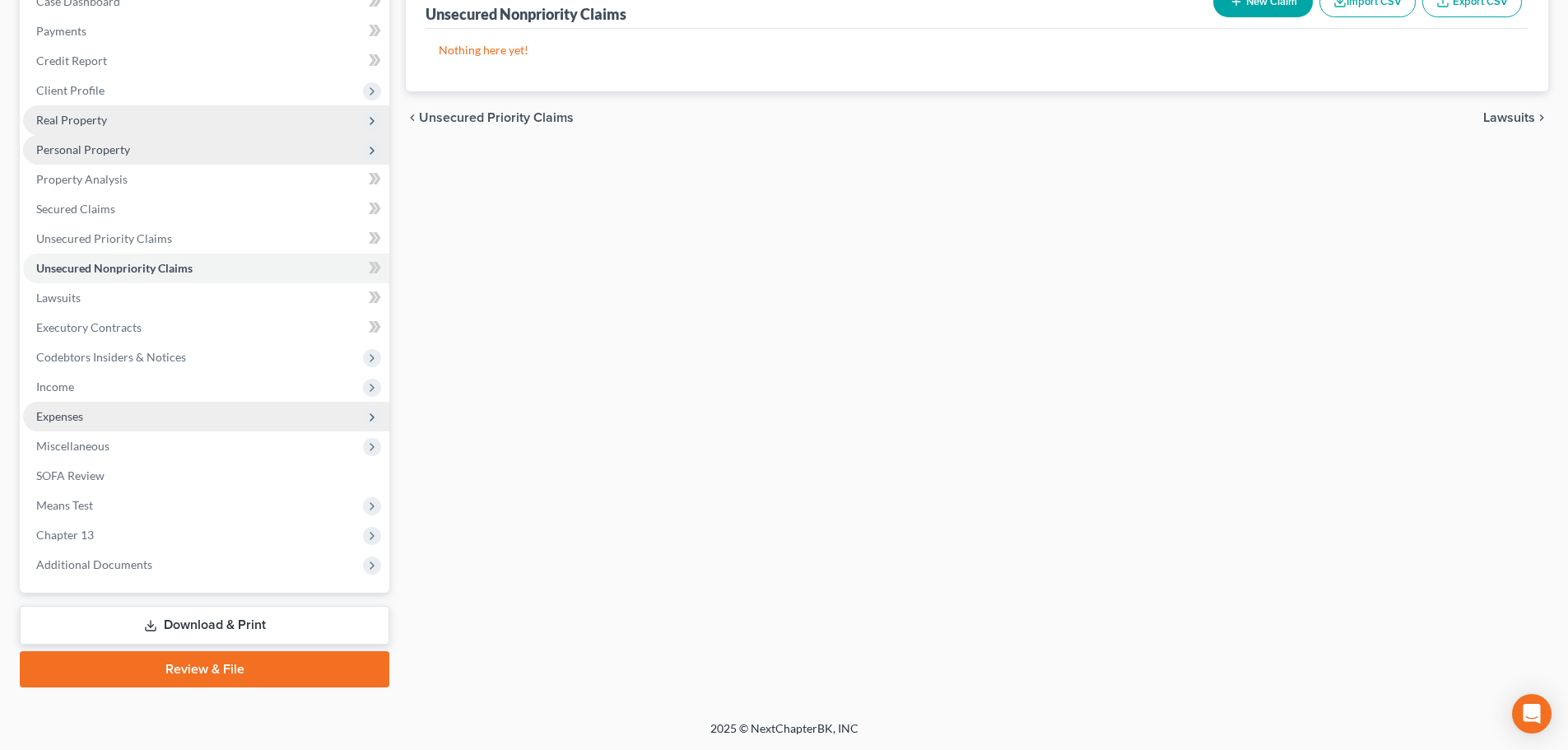
click at [143, 420] on span "Expenses" at bounding box center [205, 416] width 366 height 29
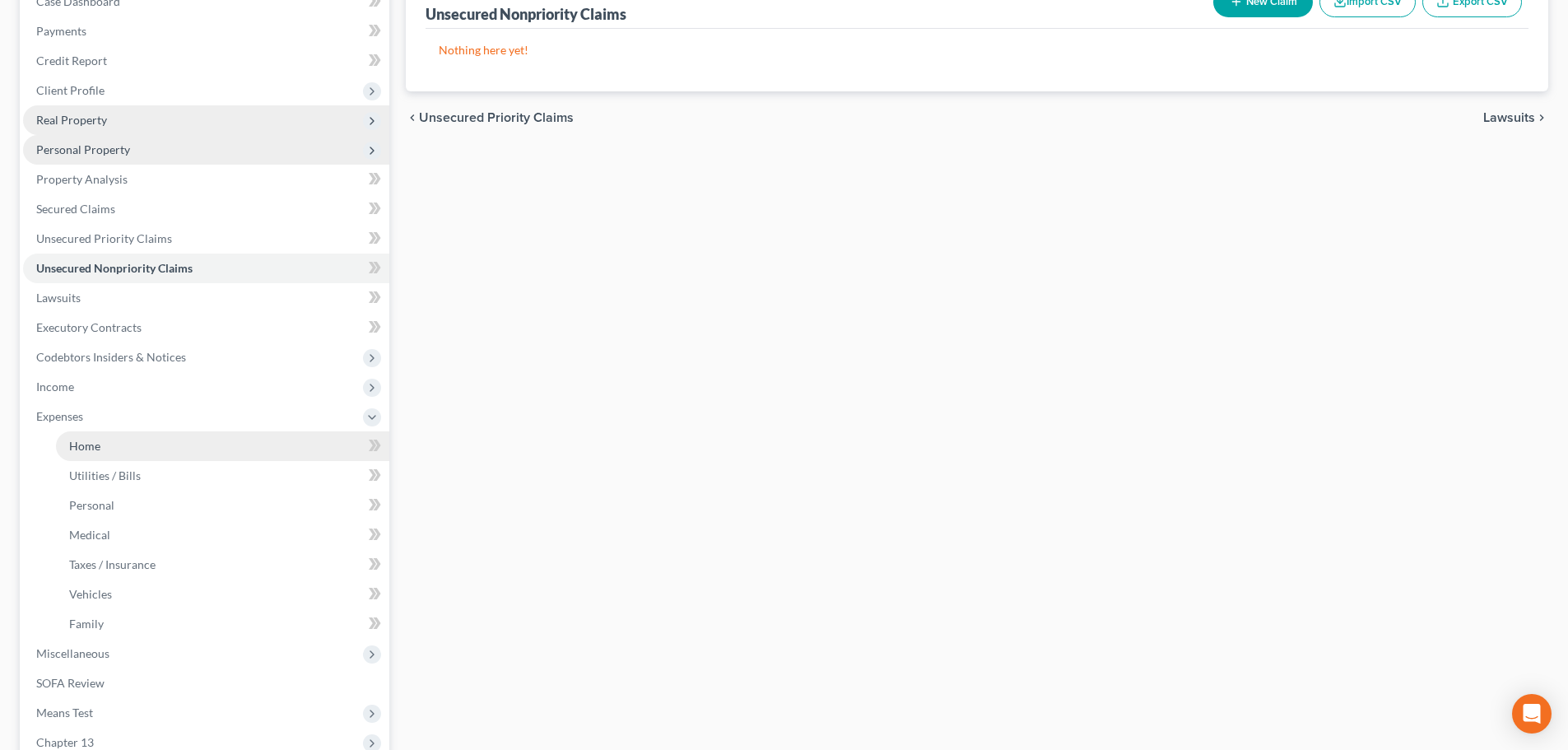
click at [139, 449] on link "Home" at bounding box center [222, 446] width 334 height 29
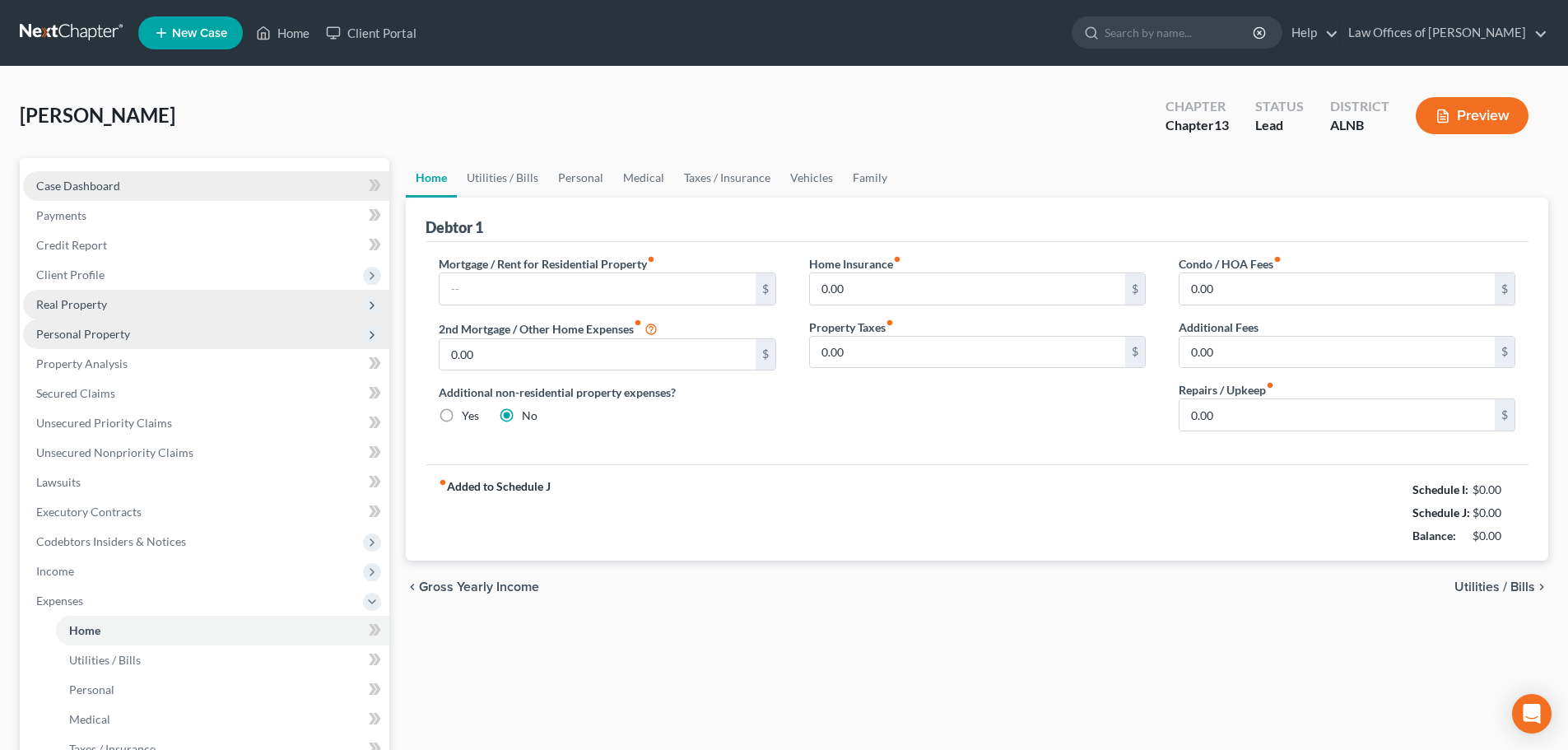
click at [163, 187] on link "Case Dashboard" at bounding box center [205, 185] width 366 height 29
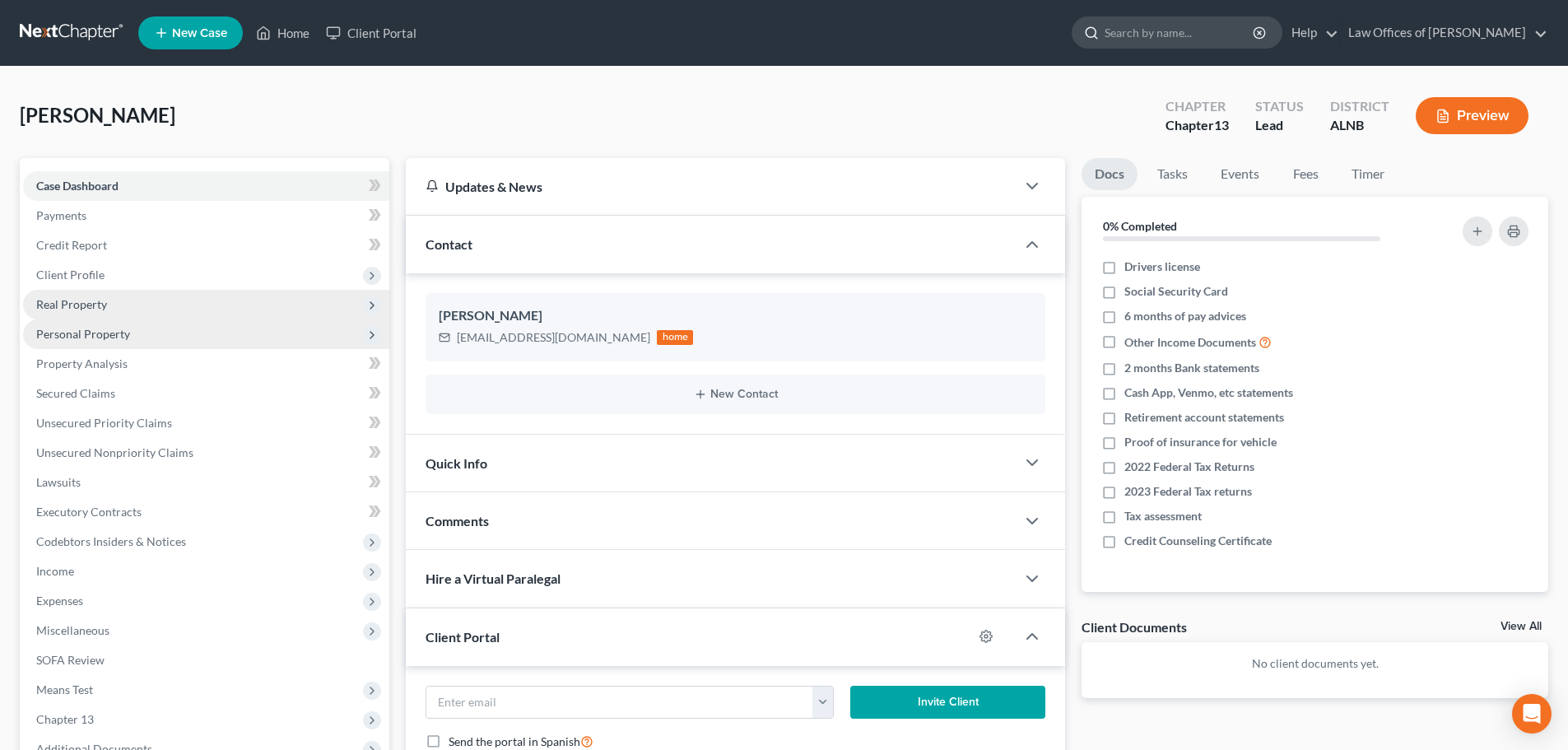
click at [1221, 30] on input "search" at bounding box center [1179, 32] width 151 height 30
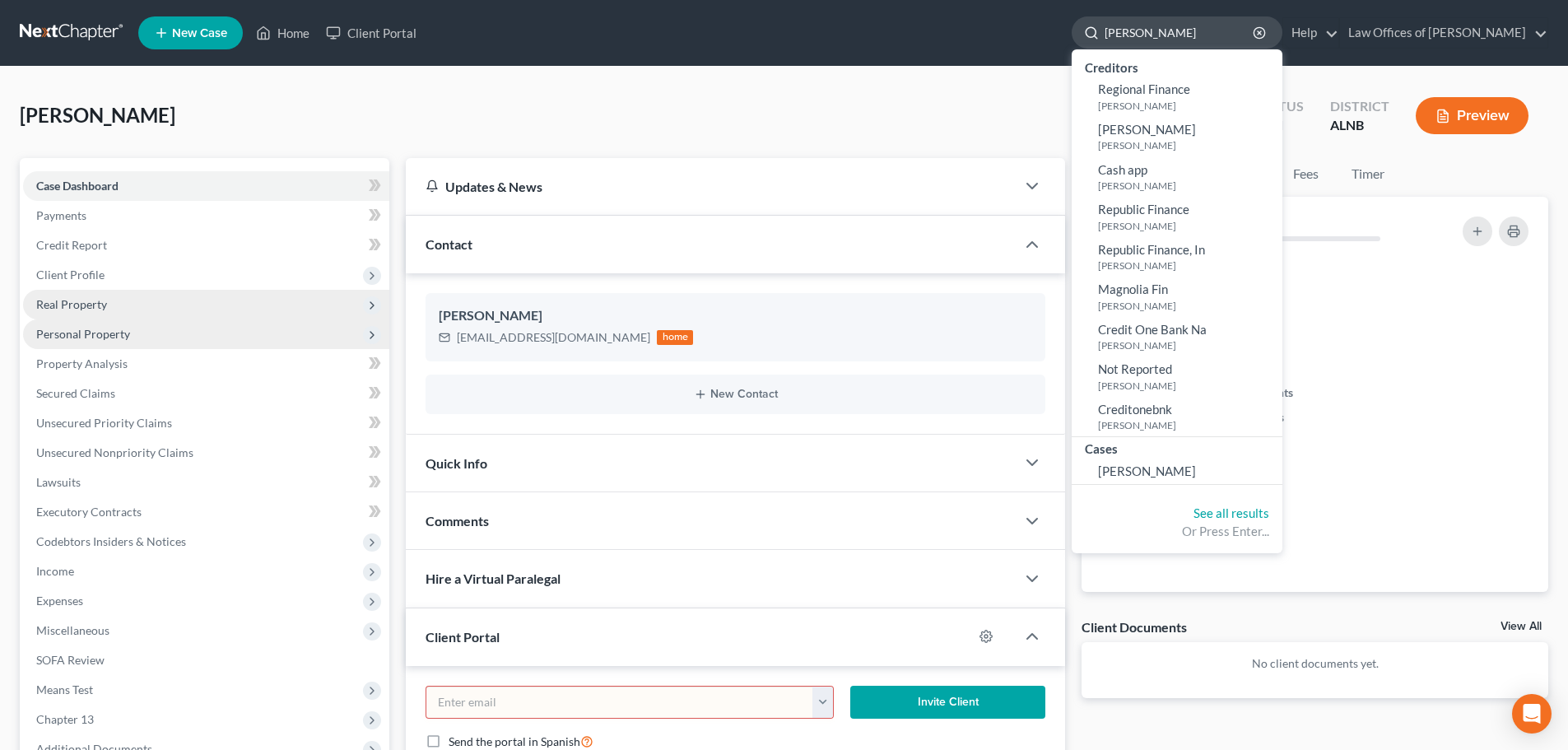
type input "[PERSON_NAME]"
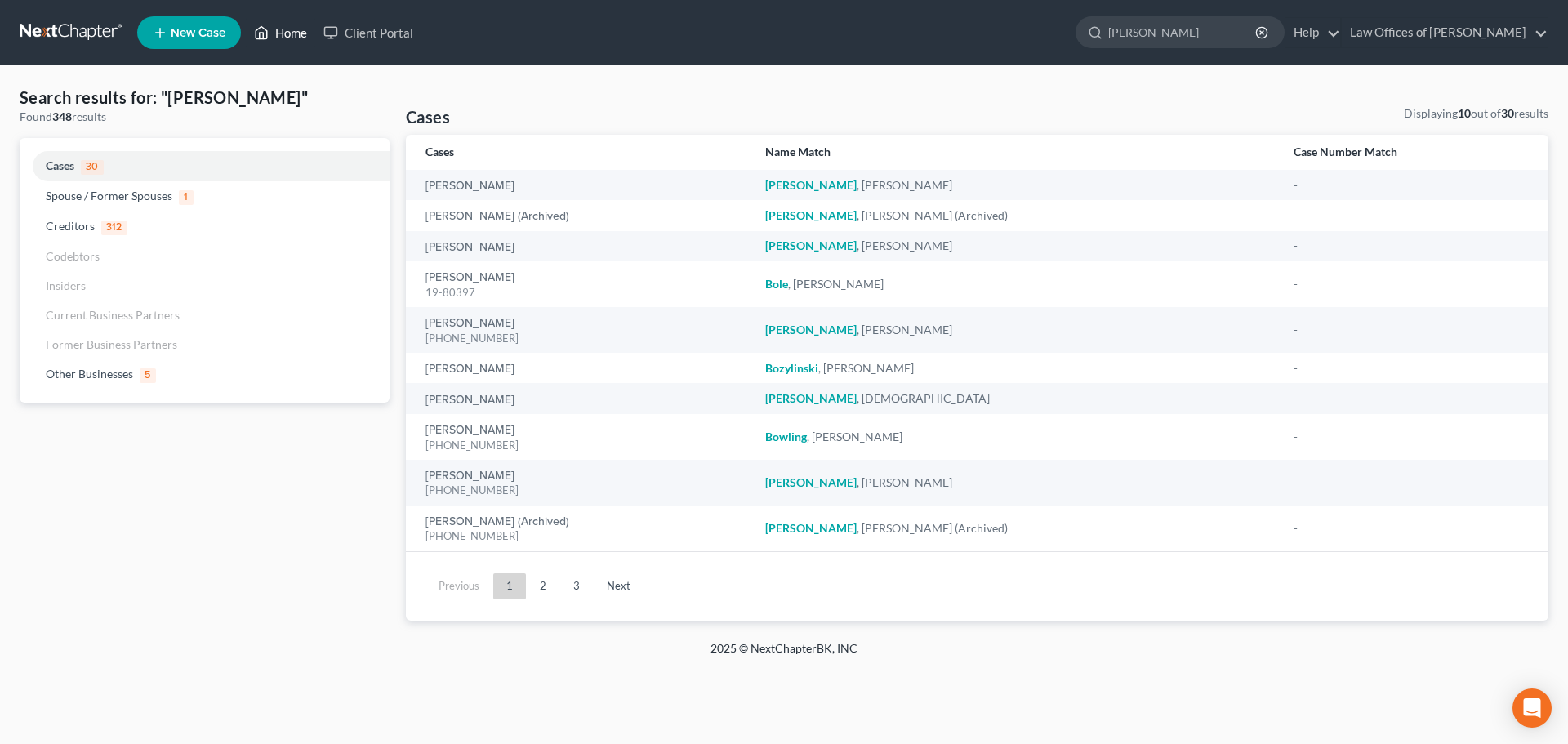
drag, startPoint x: 277, startPoint y: 32, endPoint x: 293, endPoint y: 34, distance: 16.1
click at [277, 32] on link "Home" at bounding box center [281, 32] width 70 height 29
